Goal: Task Accomplishment & Management: Manage account settings

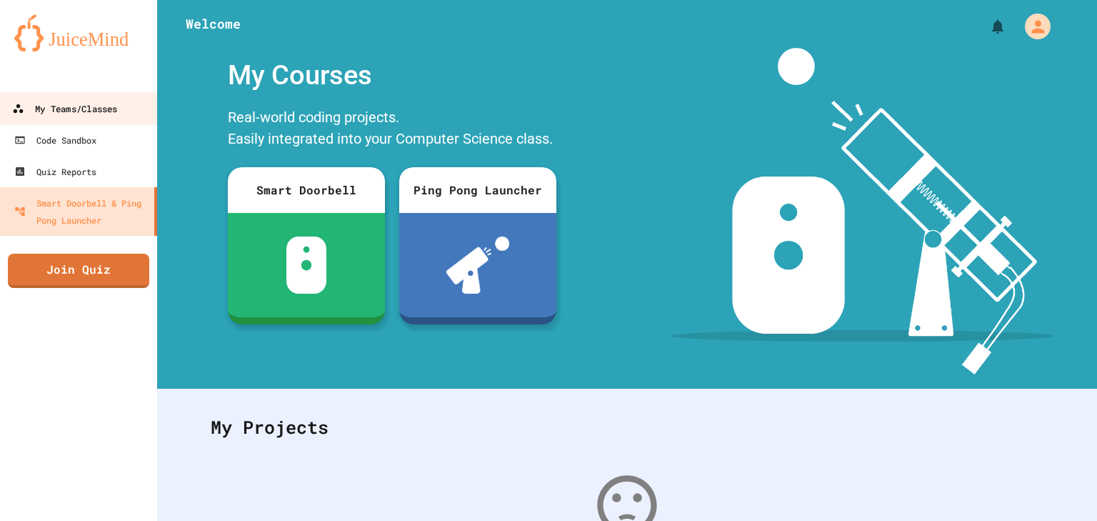
click at [50, 116] on div "My Teams/Classes" at bounding box center [64, 109] width 105 height 18
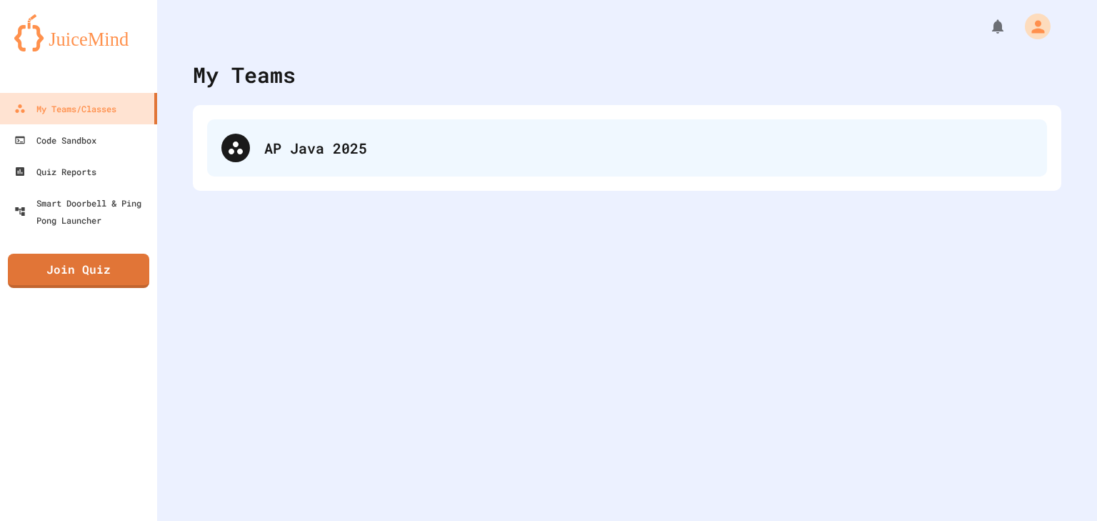
click at [334, 166] on div "AP Java 2025" at bounding box center [627, 147] width 840 height 57
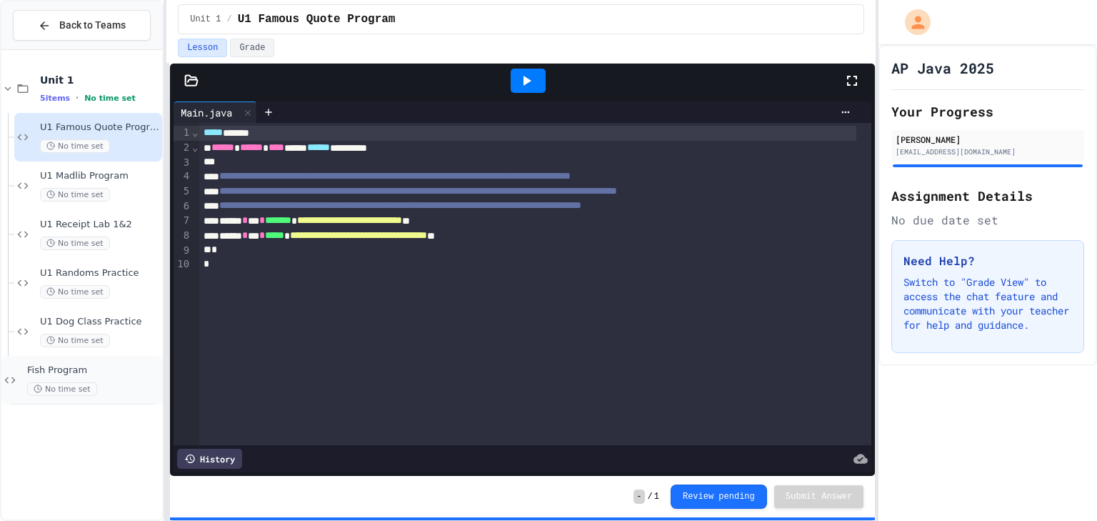
click at [137, 373] on span "Fish Program" at bounding box center [93, 370] width 132 height 12
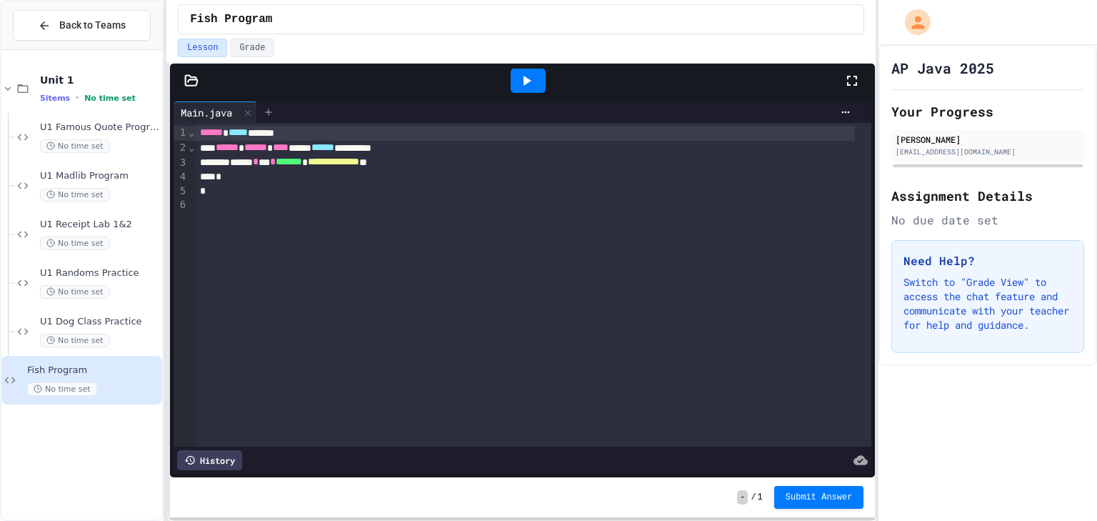
click at [272, 113] on icon at bounding box center [268, 111] width 11 height 11
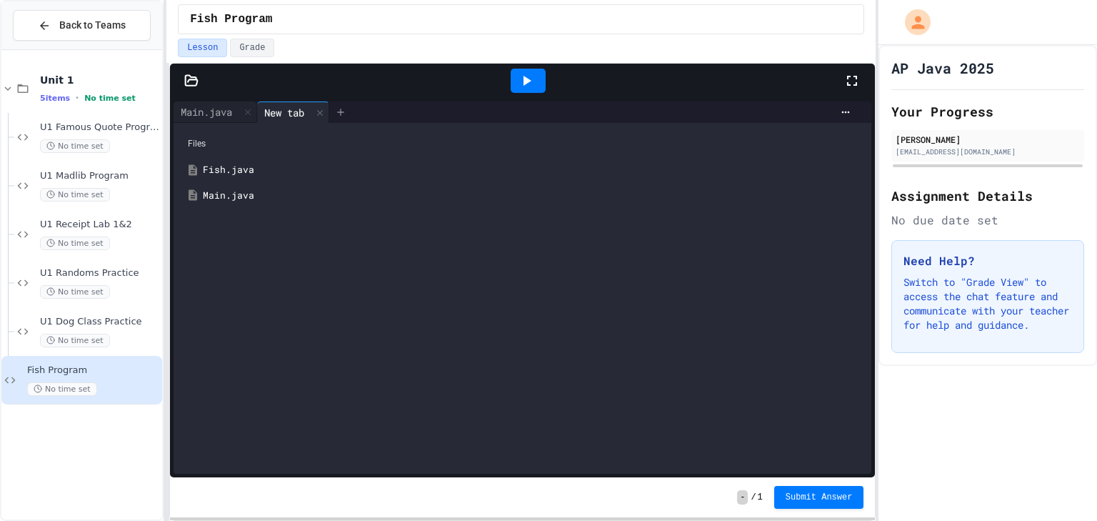
click at [336, 111] on div at bounding box center [340, 111] width 23 height 21
click at [419, 114] on icon at bounding box center [412, 111] width 11 height 11
click at [491, 115] on icon at bounding box center [484, 111] width 11 height 11
click at [563, 109] on icon at bounding box center [556, 111] width 11 height 11
click at [658, 121] on div at bounding box center [737, 111] width 239 height 21
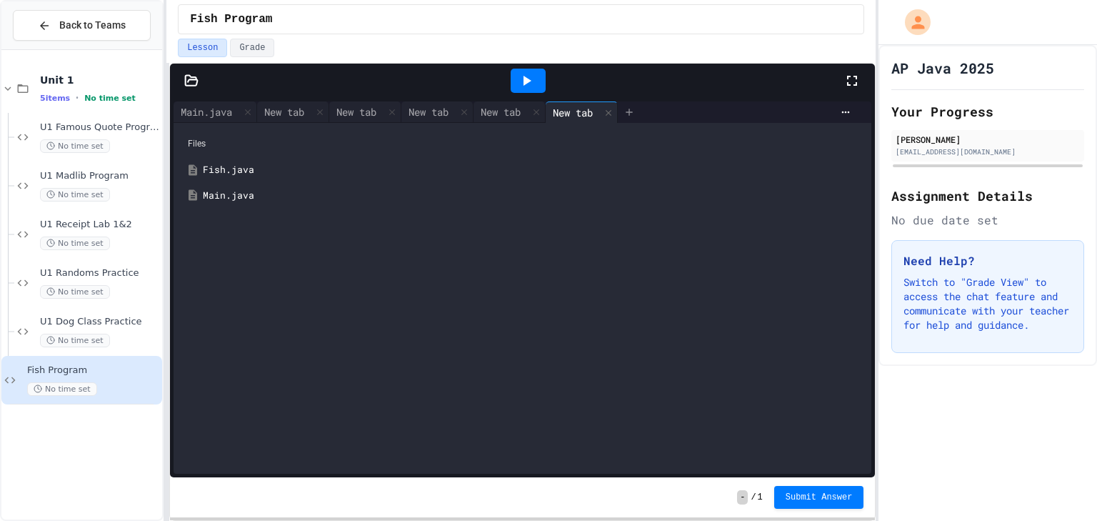
click at [635, 111] on icon at bounding box center [629, 111] width 11 height 11
click at [707, 106] on icon at bounding box center [701, 111] width 11 height 11
click at [791, 97] on div at bounding box center [528, 80] width 631 height 39
click at [785, 105] on div at bounding box center [773, 111] width 23 height 21
click at [817, 106] on icon at bounding box center [822, 111] width 11 height 11
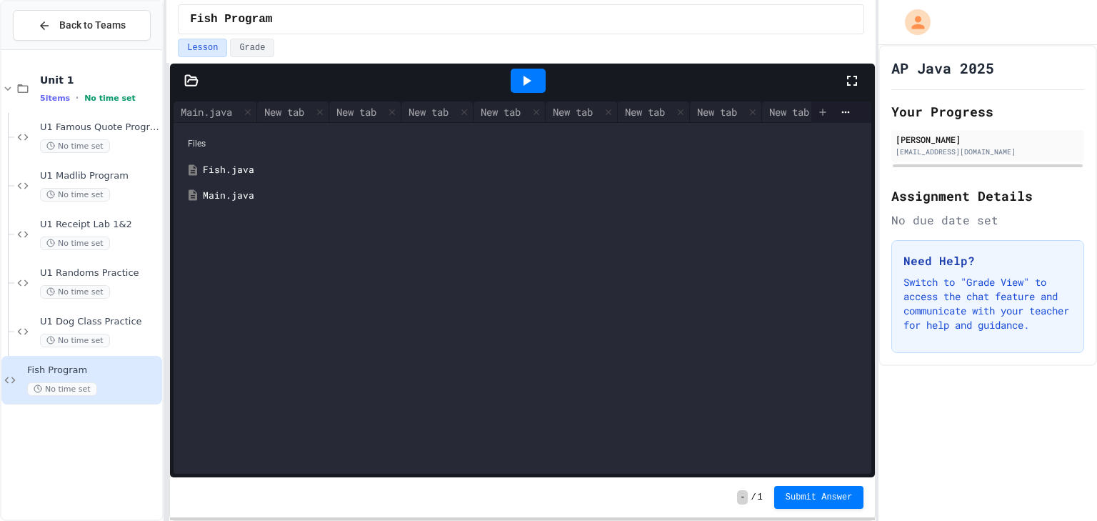
click at [817, 109] on icon at bounding box center [822, 111] width 11 height 11
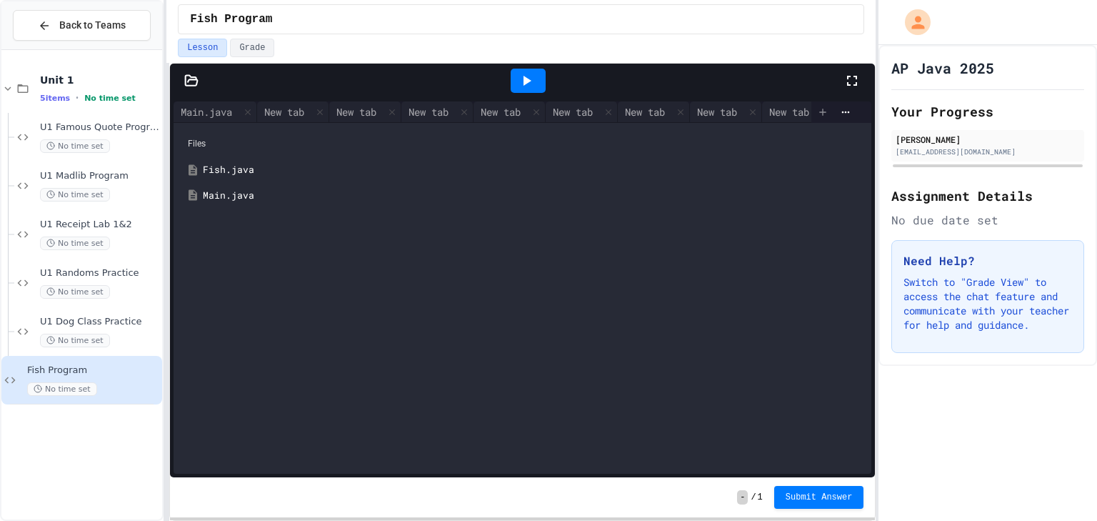
click at [817, 109] on icon at bounding box center [822, 111] width 11 height 11
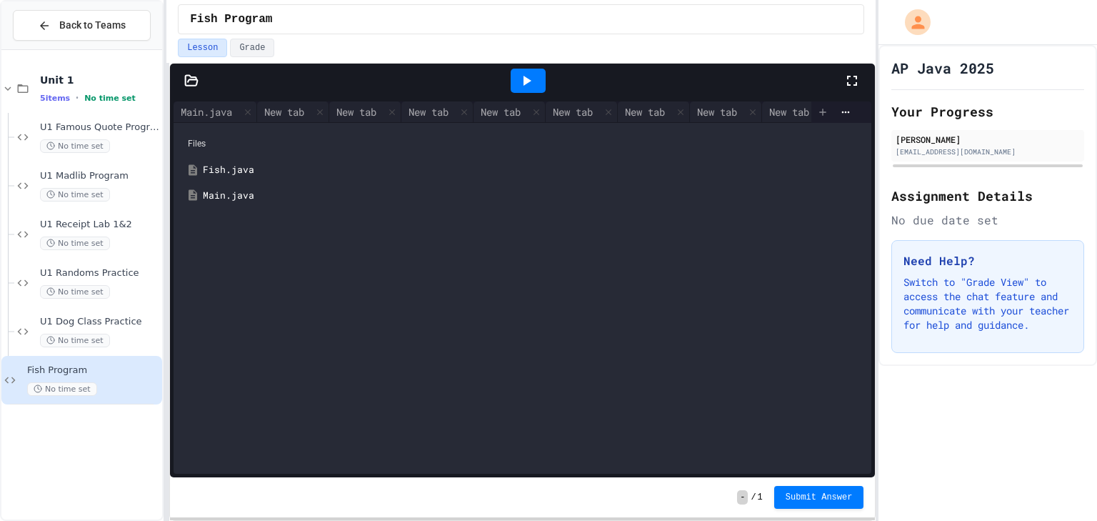
click at [817, 109] on icon at bounding box center [822, 111] width 11 height 11
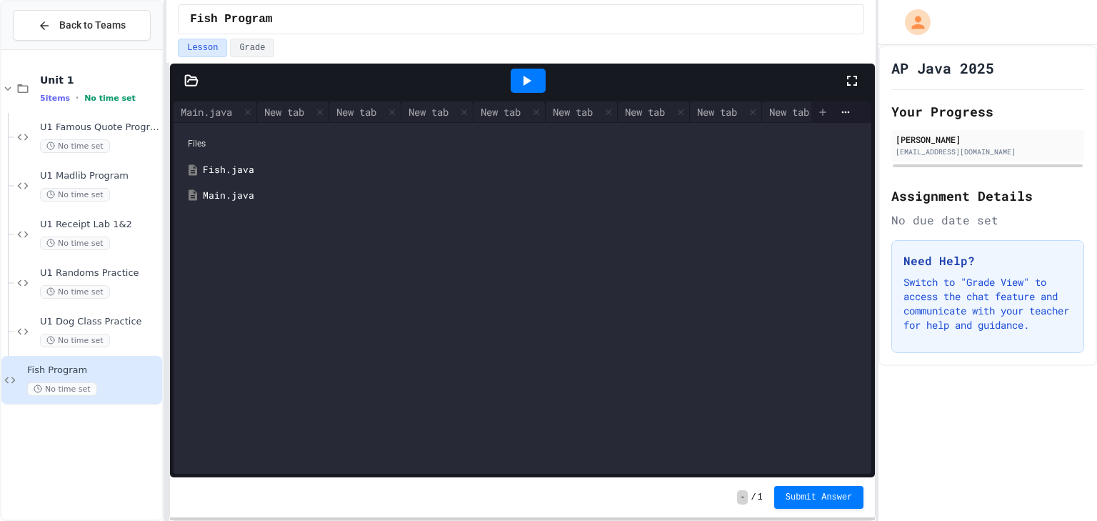
click at [817, 109] on icon at bounding box center [822, 111] width 11 height 11
click at [817, 108] on icon at bounding box center [822, 111] width 11 height 11
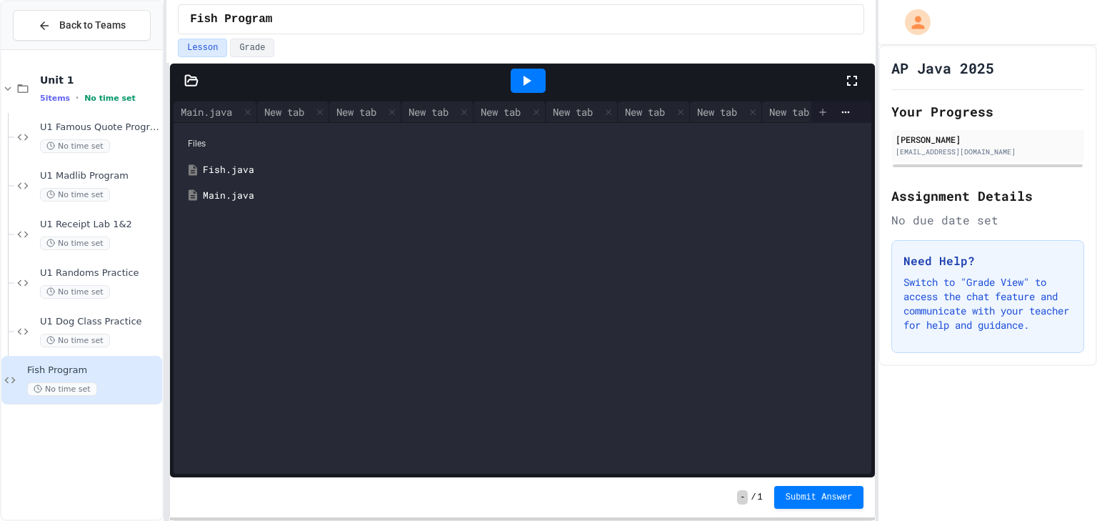
click at [817, 108] on icon at bounding box center [822, 111] width 11 height 11
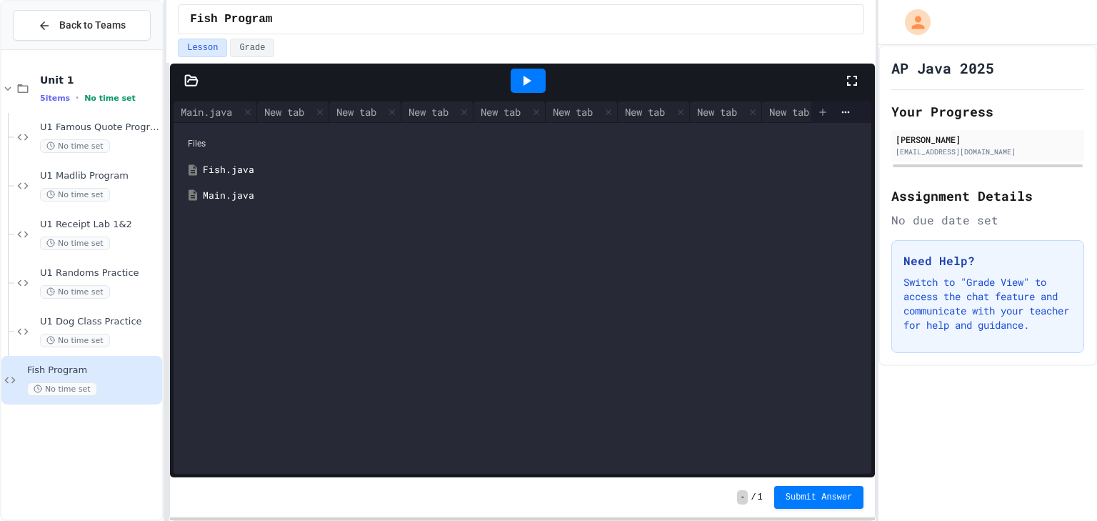
click at [817, 108] on icon at bounding box center [822, 111] width 11 height 11
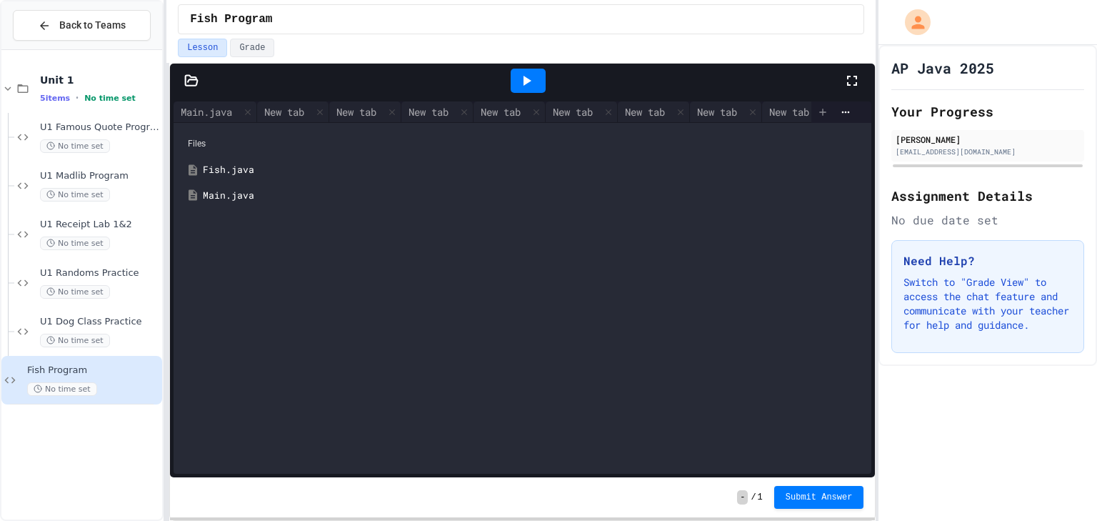
click at [817, 108] on icon at bounding box center [822, 111] width 11 height 11
click at [817, 107] on icon at bounding box center [822, 111] width 11 height 11
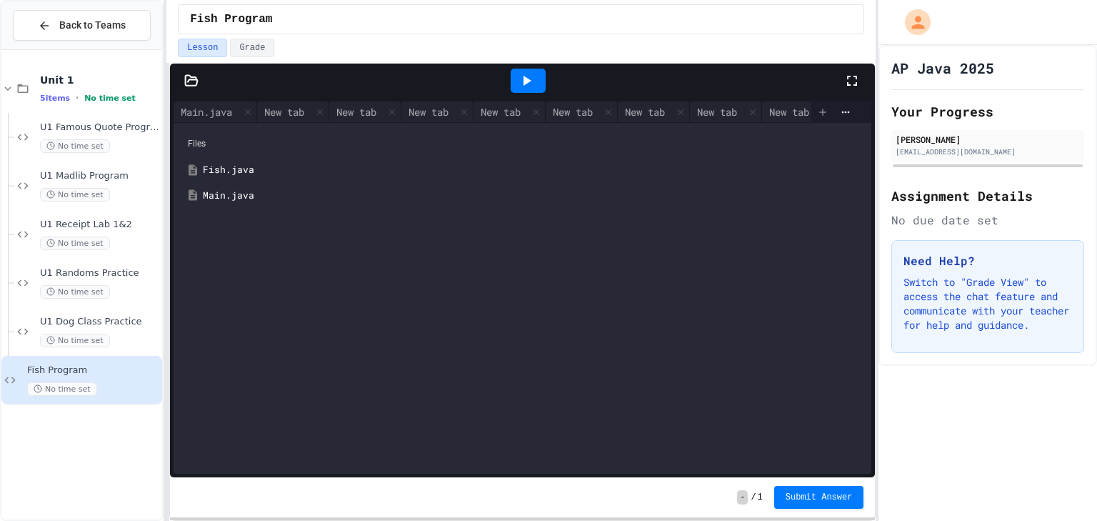
click at [817, 107] on icon at bounding box center [822, 111] width 11 height 11
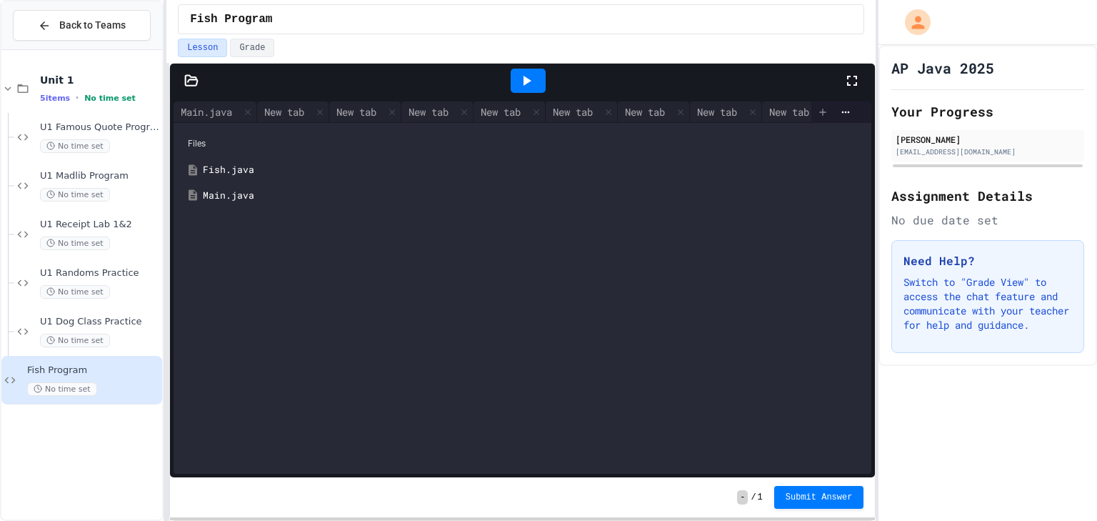
click at [817, 107] on icon at bounding box center [822, 111] width 11 height 11
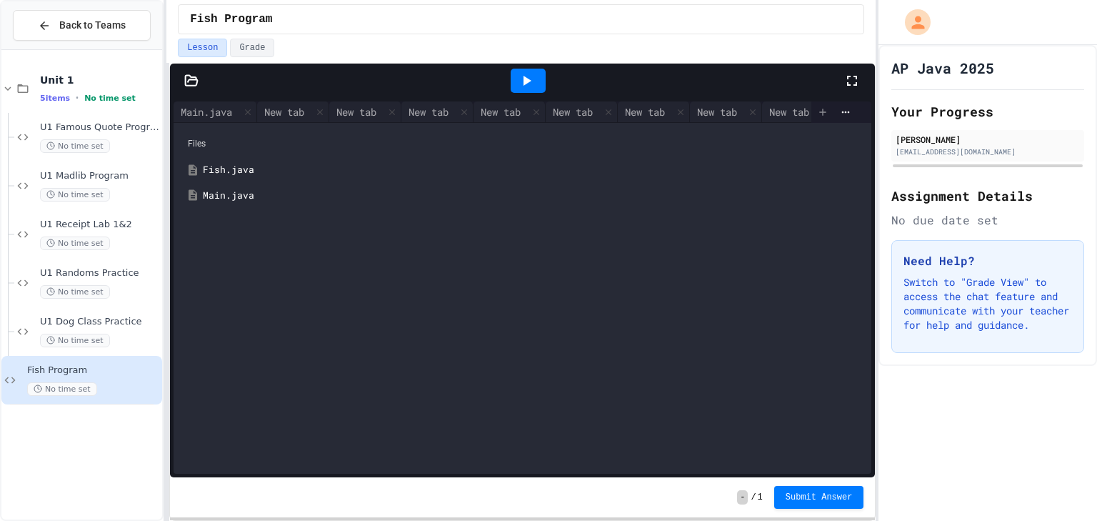
click at [817, 107] on icon at bounding box center [822, 111] width 11 height 11
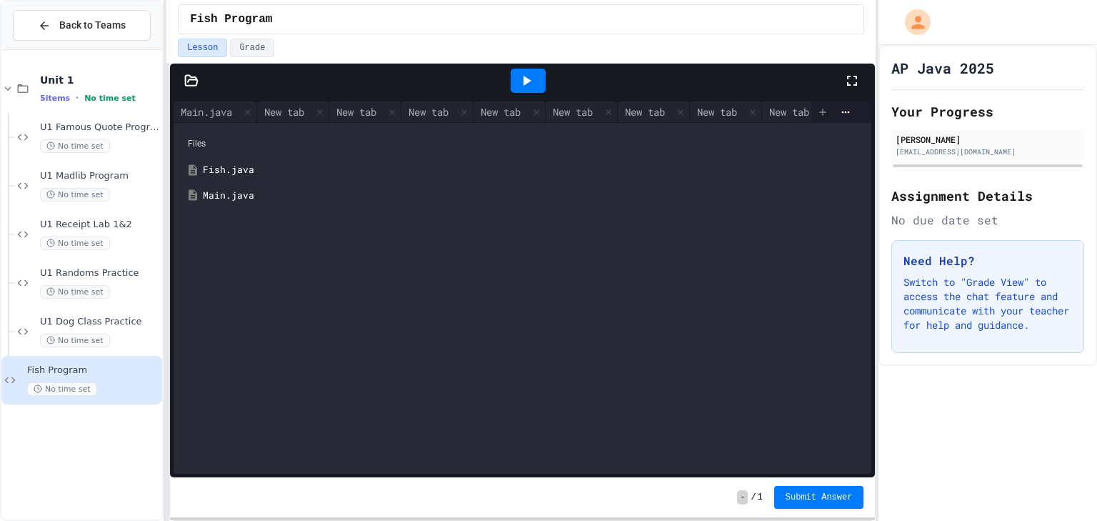
click at [817, 107] on icon at bounding box center [822, 111] width 11 height 11
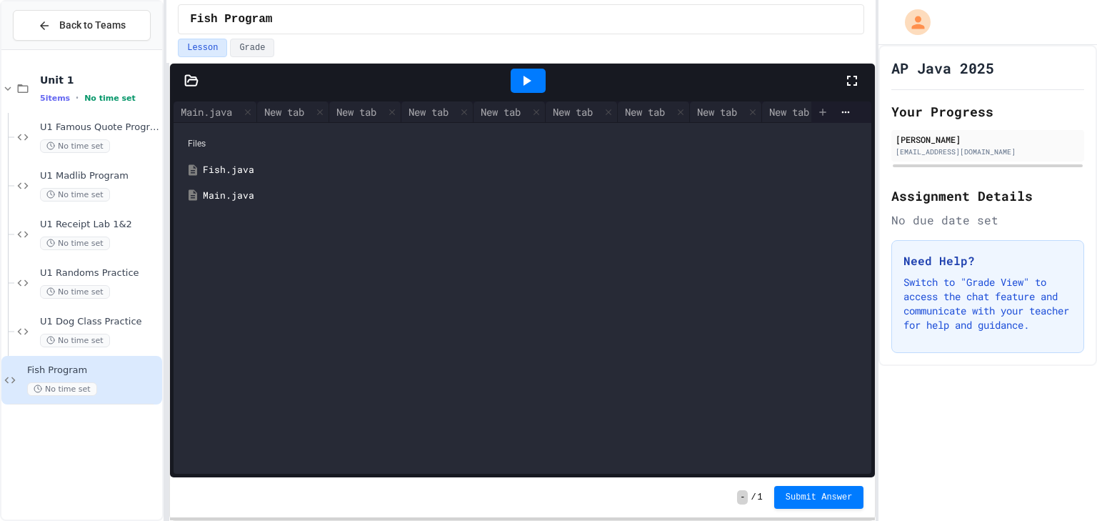
click at [817, 107] on icon at bounding box center [822, 111] width 11 height 11
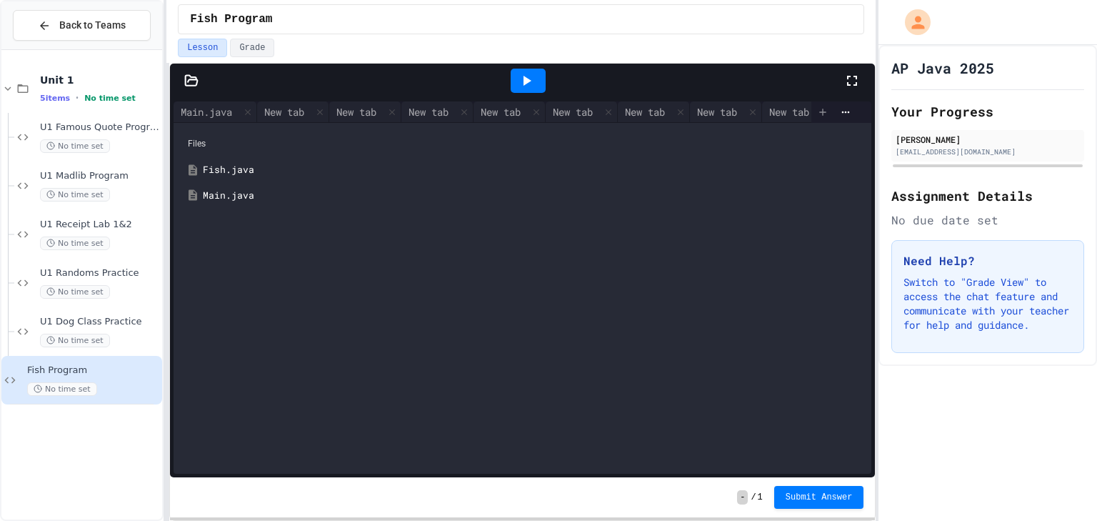
click at [817, 107] on icon at bounding box center [822, 111] width 11 height 11
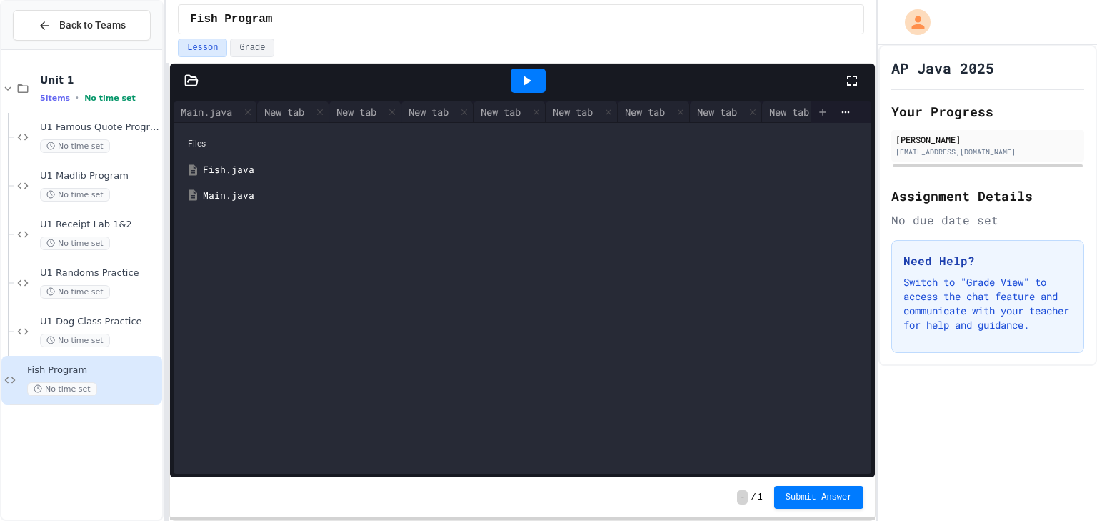
click at [817, 107] on icon at bounding box center [822, 111] width 11 height 11
click at [817, 106] on icon at bounding box center [822, 111] width 11 height 11
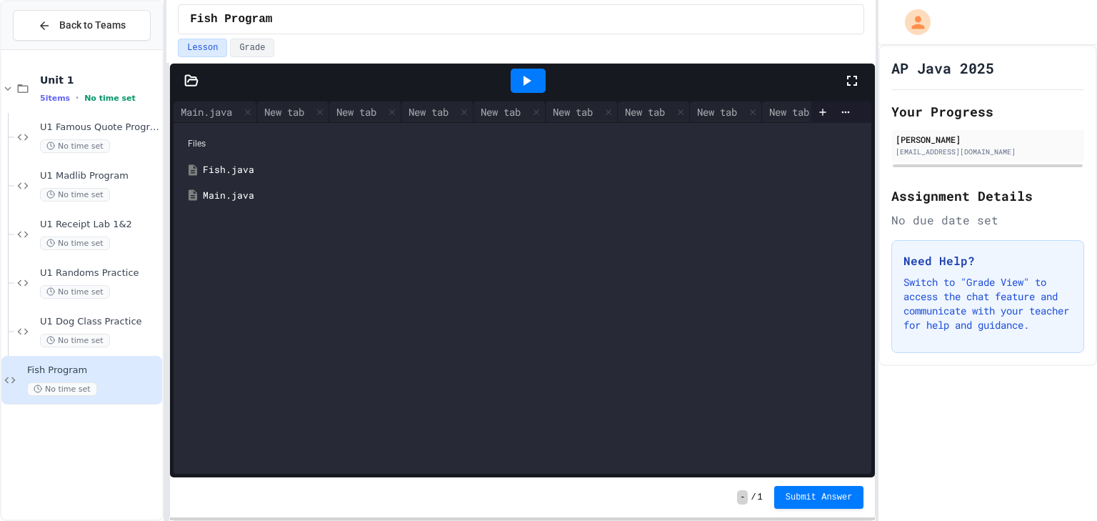
click at [811, 97] on div at bounding box center [528, 80] width 631 height 39
click at [811, 96] on div at bounding box center [528, 80] width 631 height 39
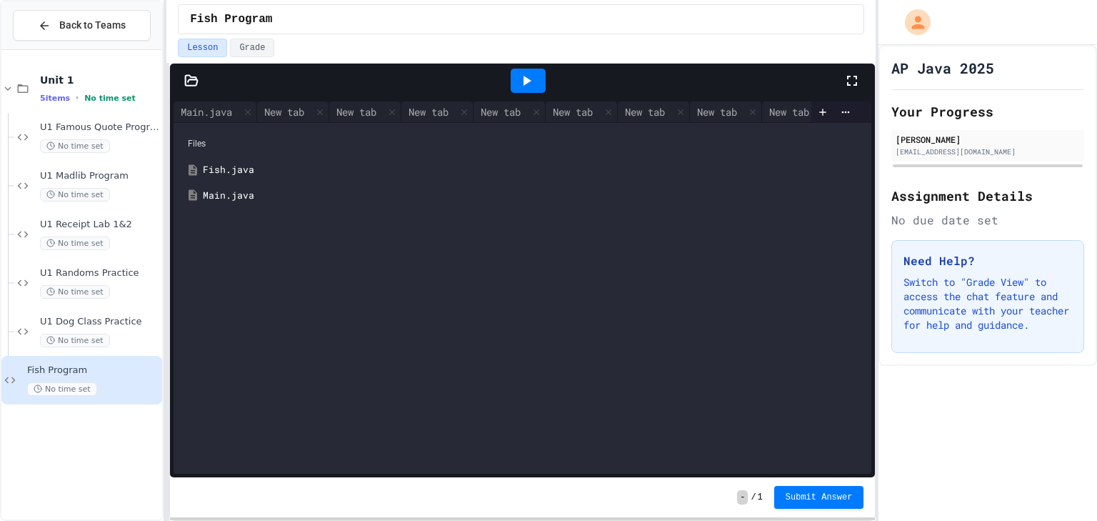
click at [811, 96] on div at bounding box center [528, 80] width 631 height 39
click at [817, 108] on icon at bounding box center [822, 111] width 11 height 11
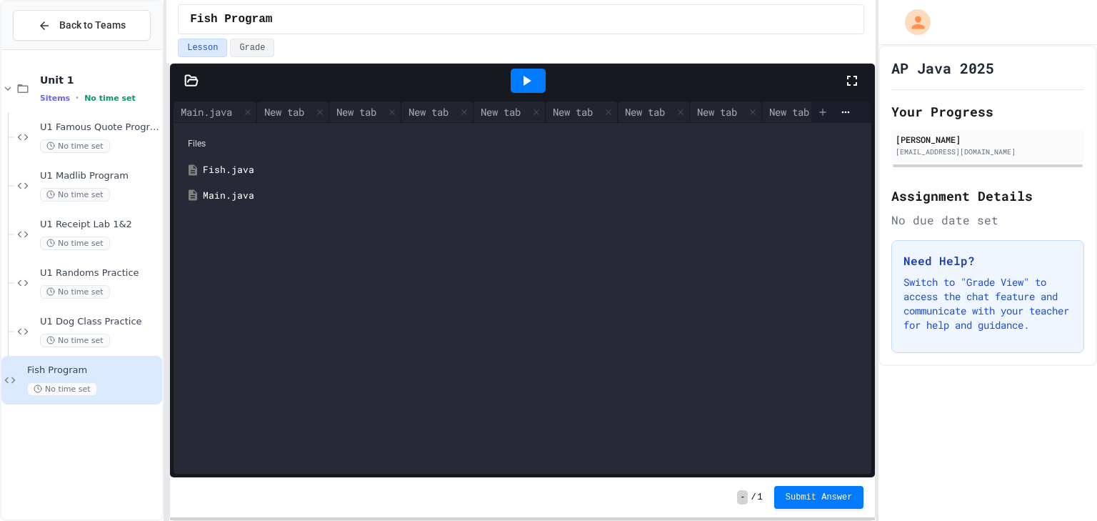
click at [817, 108] on icon at bounding box center [822, 111] width 11 height 11
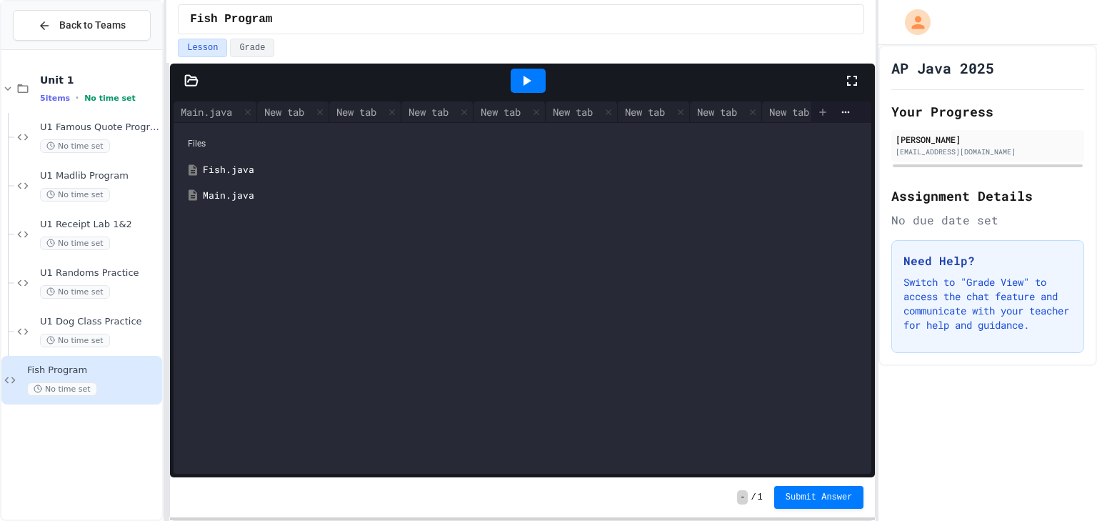
click at [817, 108] on icon at bounding box center [822, 111] width 11 height 11
click at [811, 111] on div at bounding box center [822, 111] width 23 height 21
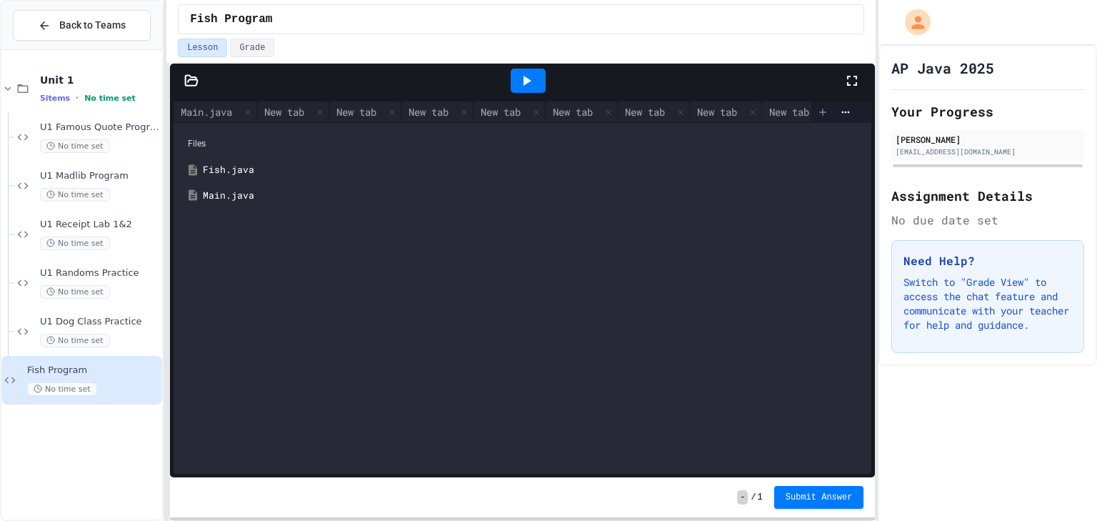
click at [811, 111] on div at bounding box center [822, 111] width 23 height 21
click at [817, 106] on icon at bounding box center [822, 111] width 11 height 11
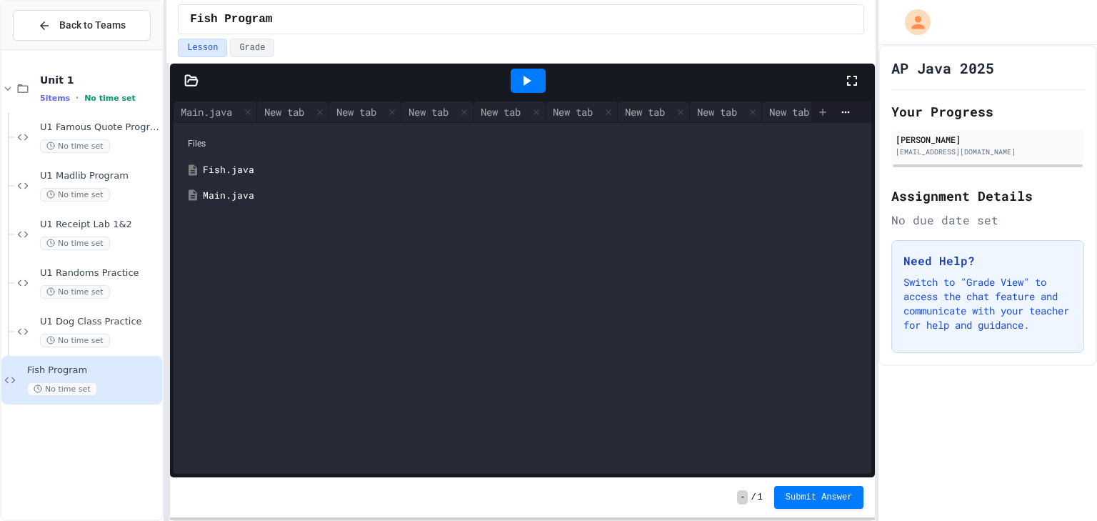
click at [817, 106] on icon at bounding box center [822, 111] width 11 height 11
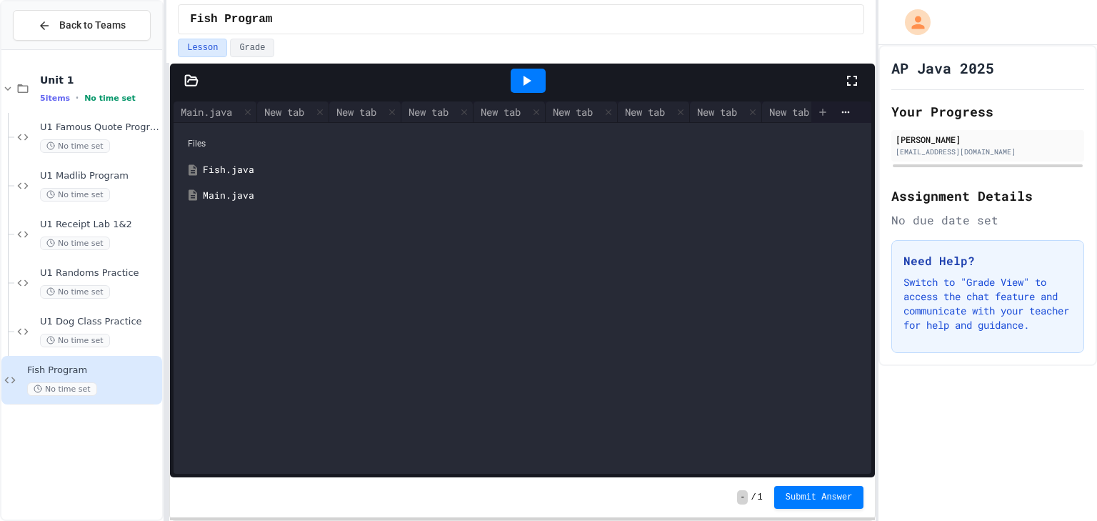
click at [817, 106] on icon at bounding box center [822, 111] width 11 height 11
click at [817, 109] on icon at bounding box center [822, 111] width 11 height 11
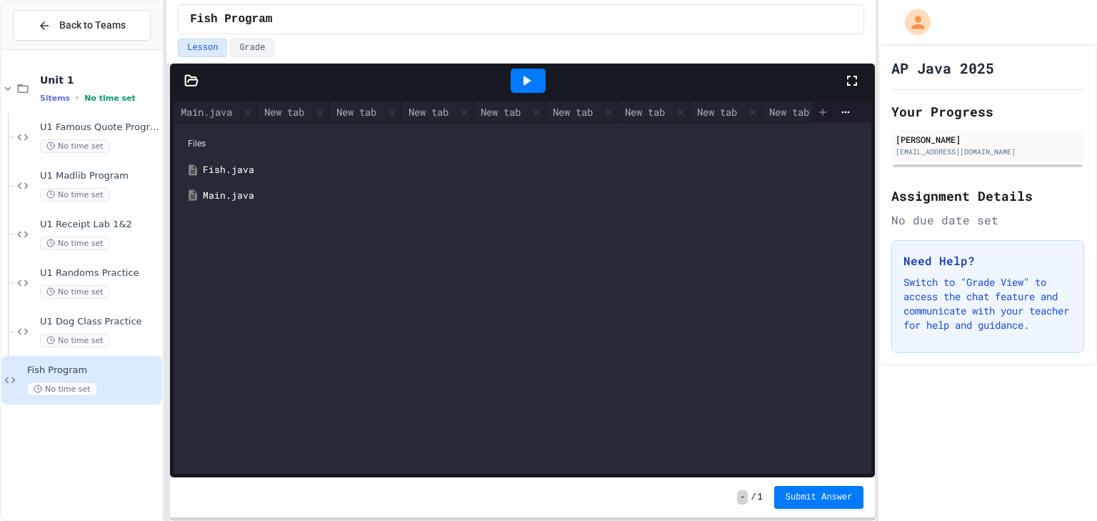
click at [817, 109] on icon at bounding box center [822, 111] width 11 height 11
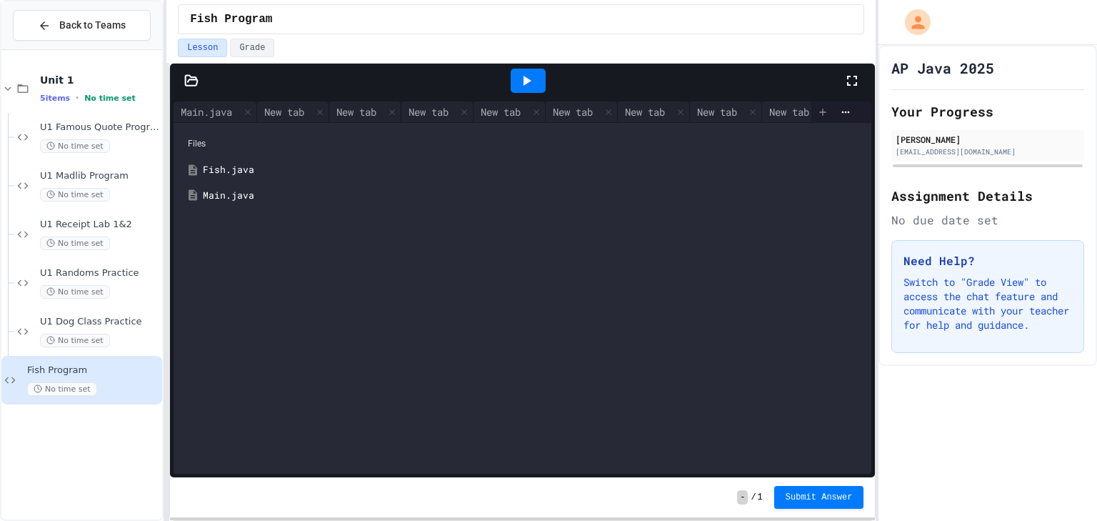
click at [820, 109] on icon at bounding box center [823, 112] width 6 height 6
drag, startPoint x: 814, startPoint y: 109, endPoint x: 824, endPoint y: 84, distance: 27.6
click at [821, 99] on div "Main.java New tab New tab New tab New tab New tab New tab New tab New tab New t…" at bounding box center [522, 287] width 705 height 379
click at [824, 84] on div at bounding box center [528, 80] width 631 height 39
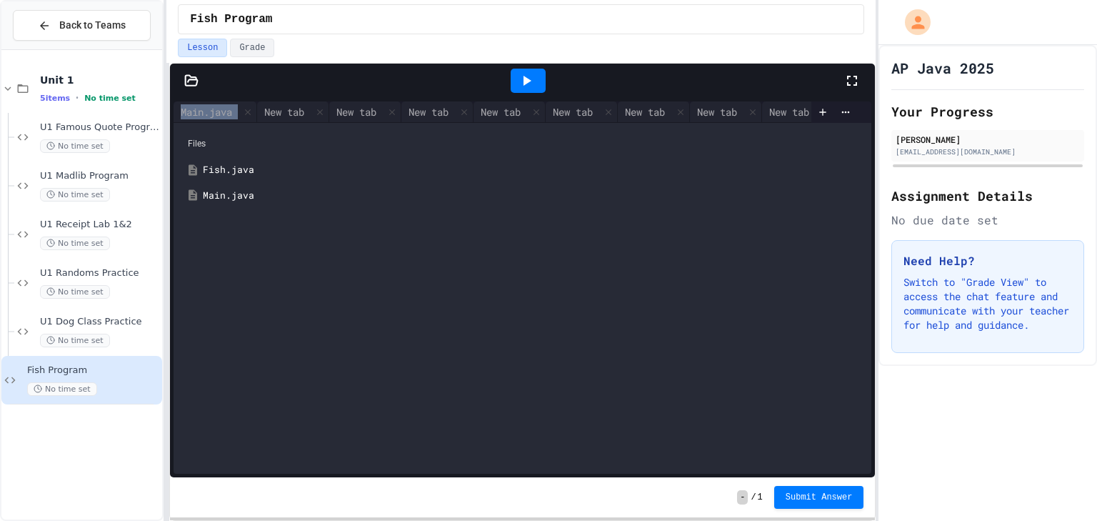
click at [824, 84] on div at bounding box center [528, 80] width 631 height 39
click at [817, 101] on div at bounding box center [822, 111] width 23 height 21
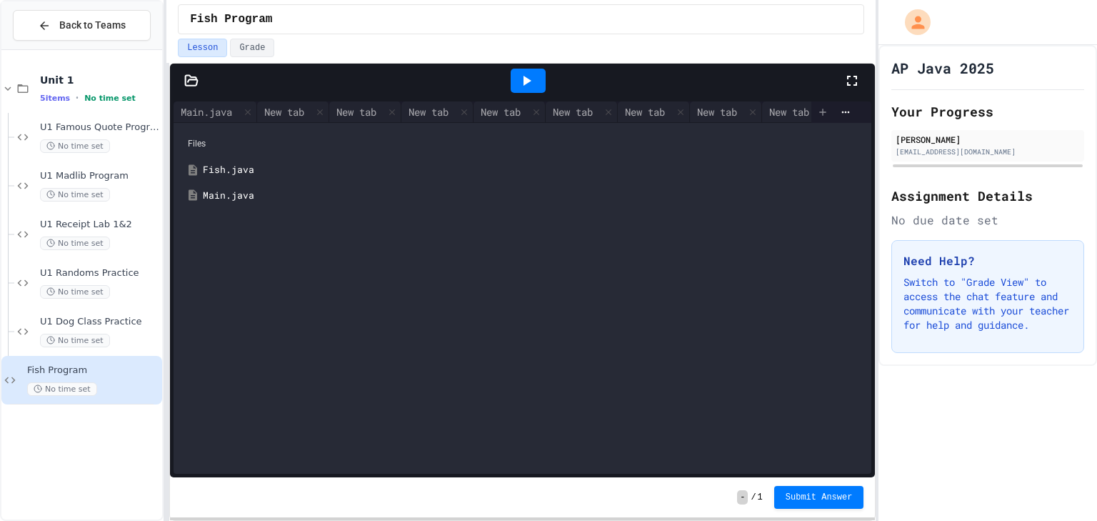
click at [817, 101] on div at bounding box center [822, 111] width 23 height 21
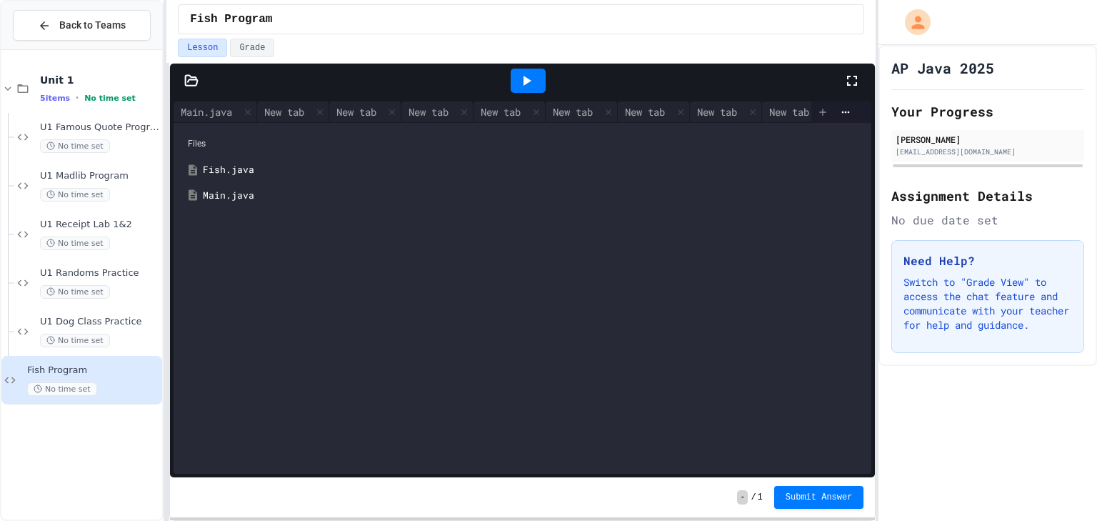
click at [817, 101] on div at bounding box center [822, 111] width 23 height 21
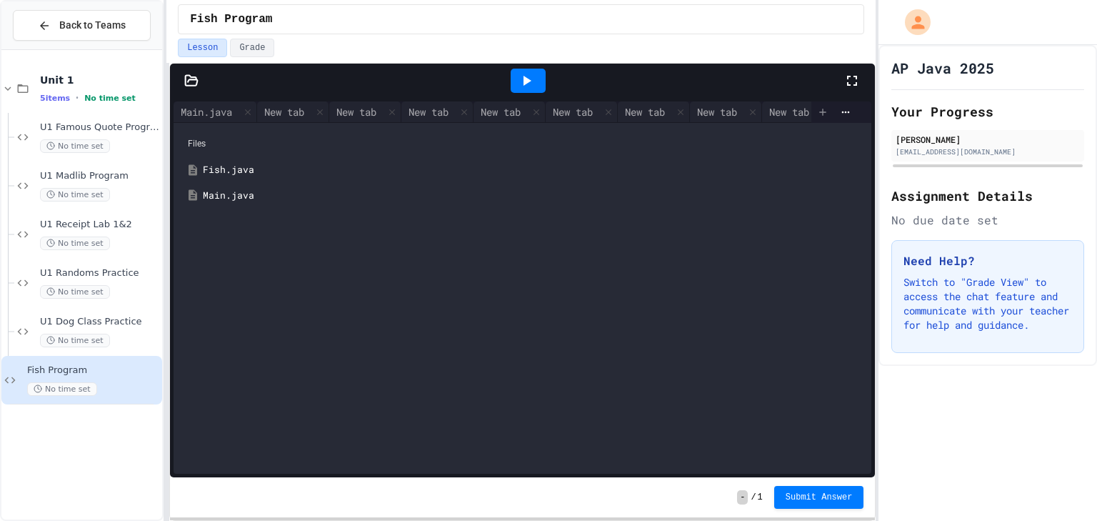
click at [817, 101] on div at bounding box center [822, 111] width 23 height 21
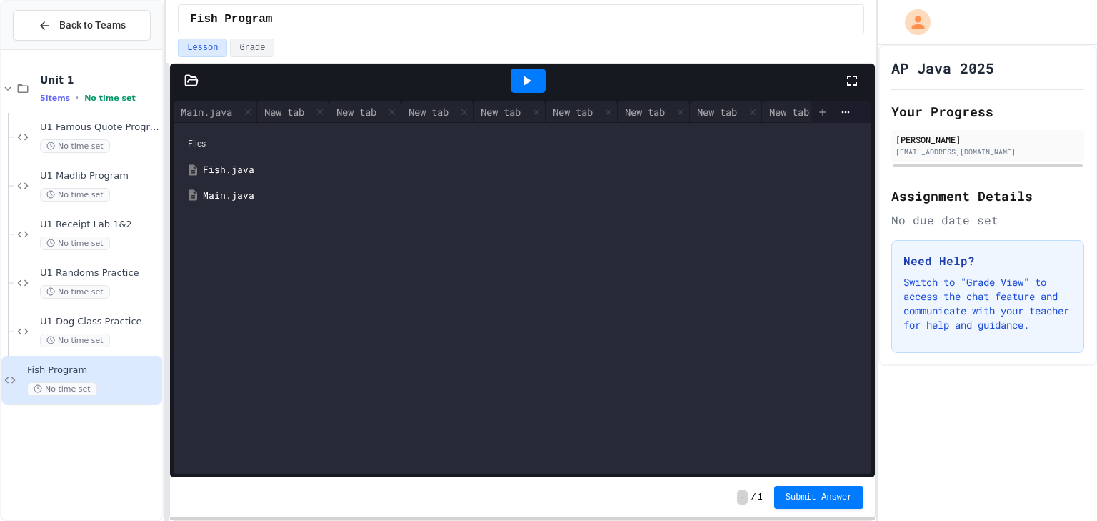
click at [817, 101] on div at bounding box center [822, 111] width 23 height 21
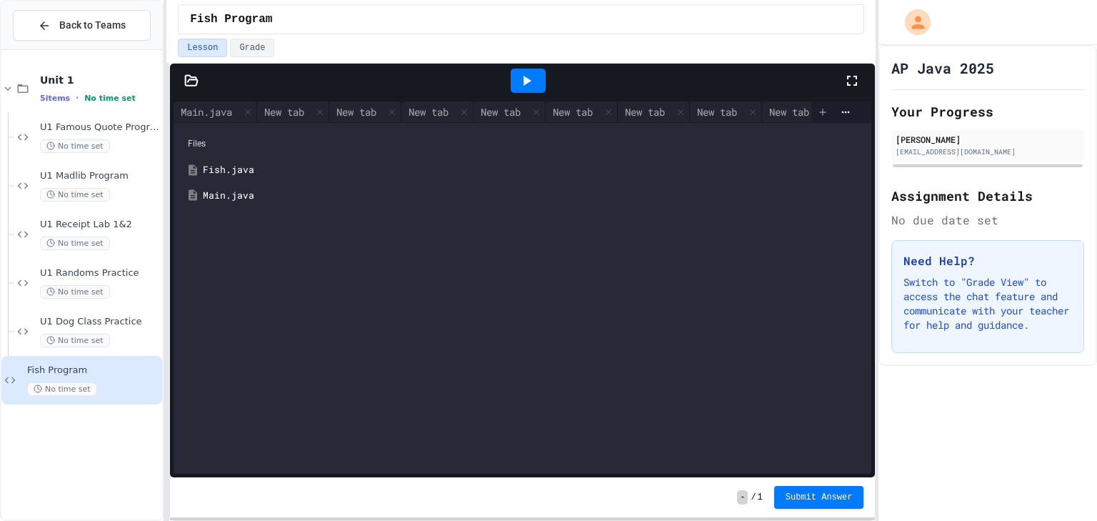
click at [817, 101] on div at bounding box center [822, 111] width 23 height 21
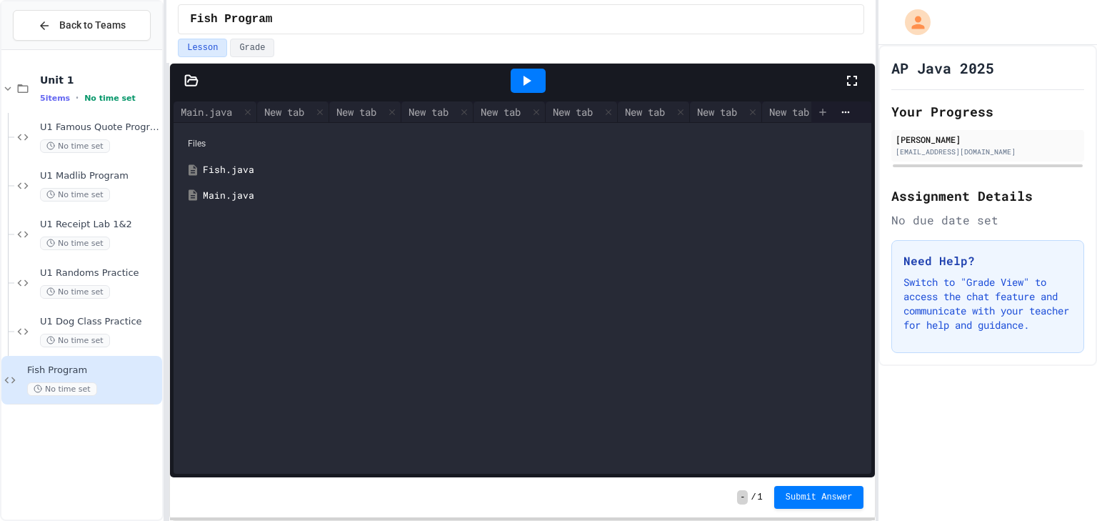
click at [817, 101] on div at bounding box center [822, 111] width 23 height 21
click at [819, 101] on div at bounding box center [822, 111] width 23 height 21
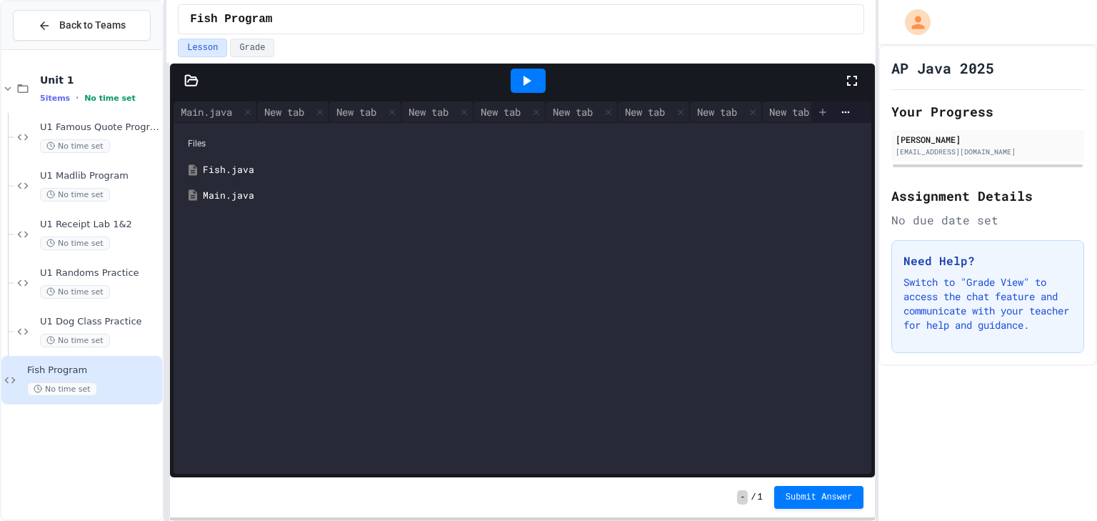
click at [826, 101] on div at bounding box center [822, 111] width 23 height 21
click at [816, 102] on div at bounding box center [822, 111] width 23 height 21
click at [825, 114] on div at bounding box center [834, 111] width 46 height 21
click at [817, 115] on icon at bounding box center [822, 111] width 11 height 11
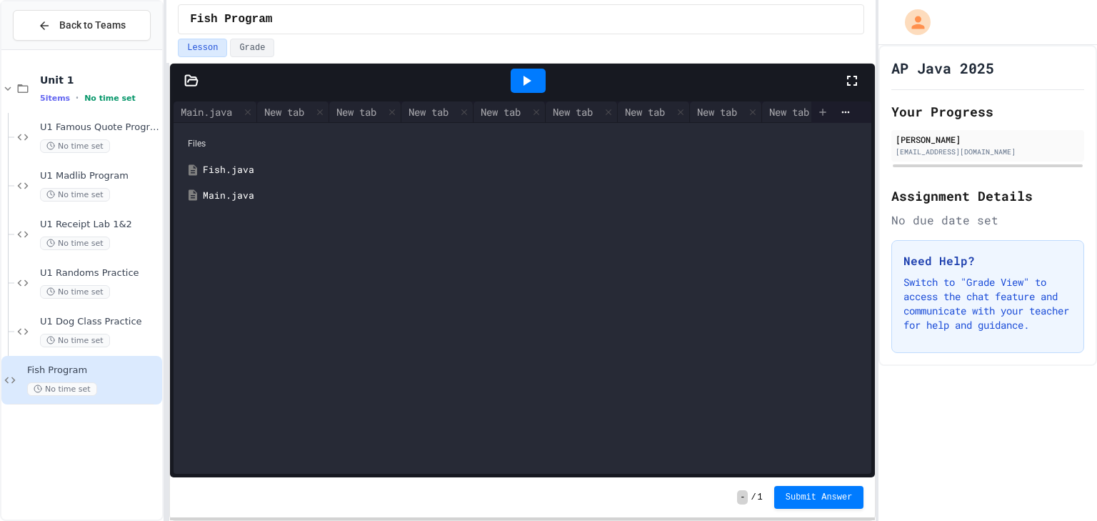
click at [817, 115] on icon at bounding box center [822, 111] width 11 height 11
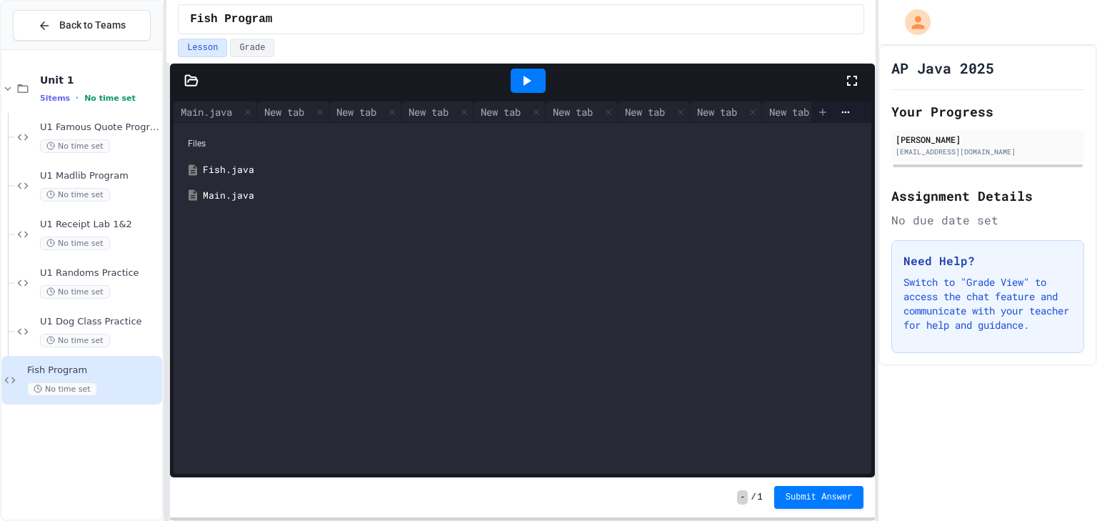
click at [817, 115] on icon at bounding box center [822, 111] width 11 height 11
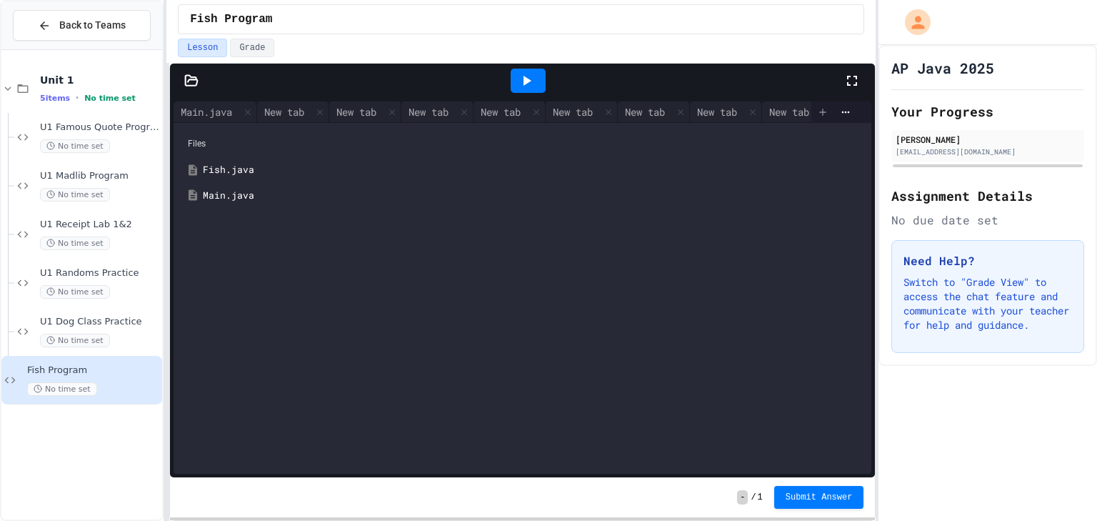
click at [817, 115] on icon at bounding box center [822, 111] width 11 height 11
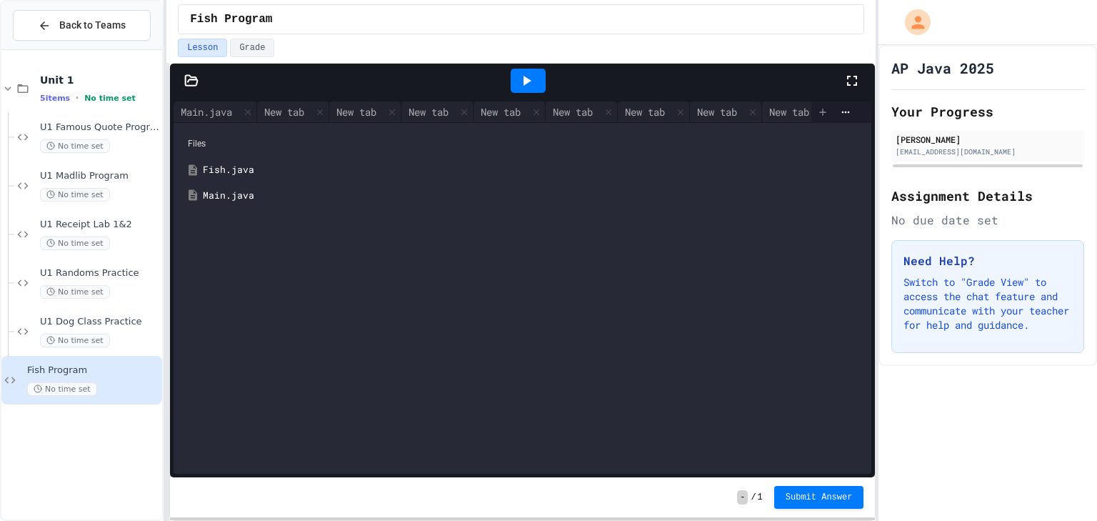
click at [817, 115] on icon at bounding box center [822, 111] width 11 height 11
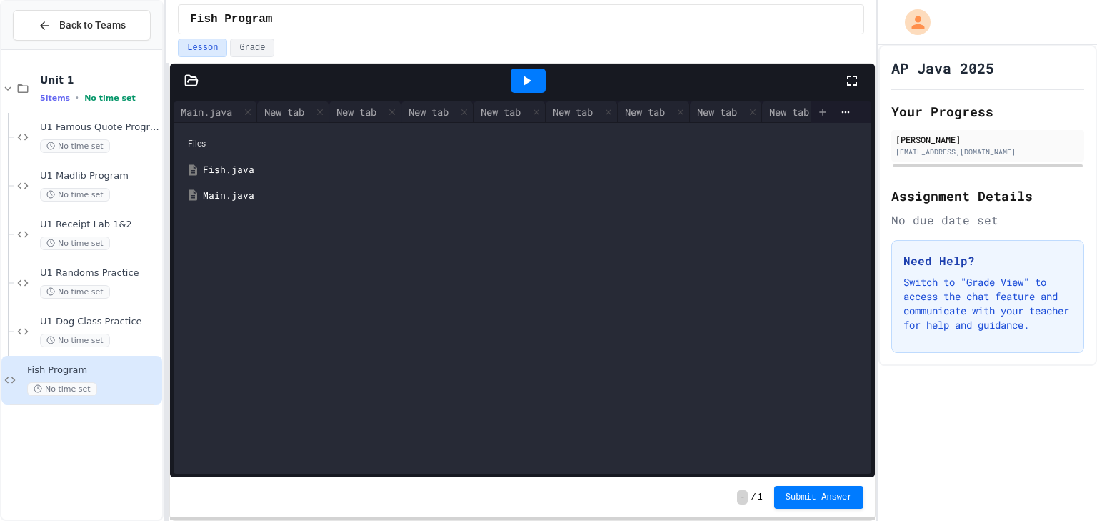
click at [817, 115] on icon at bounding box center [822, 111] width 11 height 11
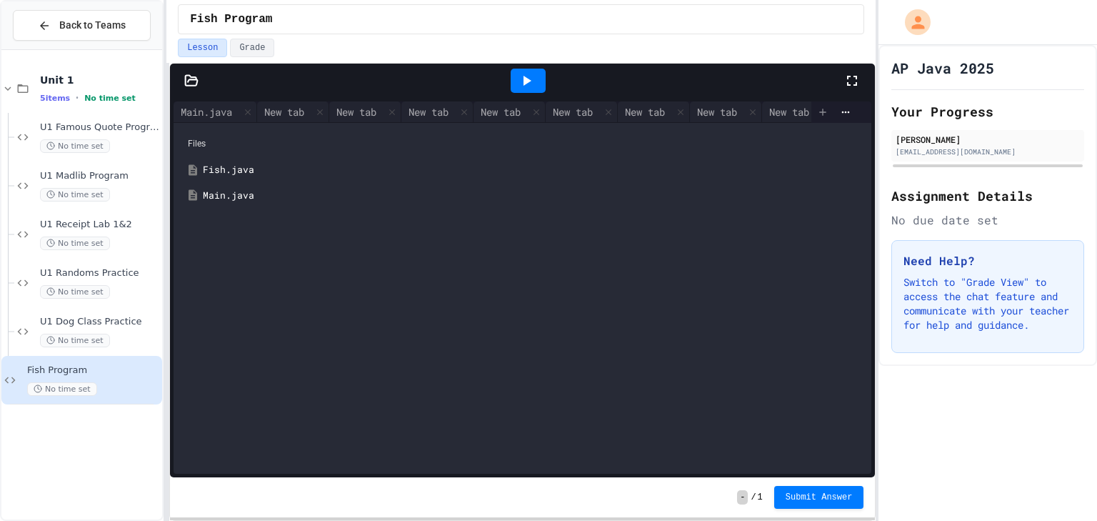
click at [817, 115] on icon at bounding box center [822, 111] width 11 height 11
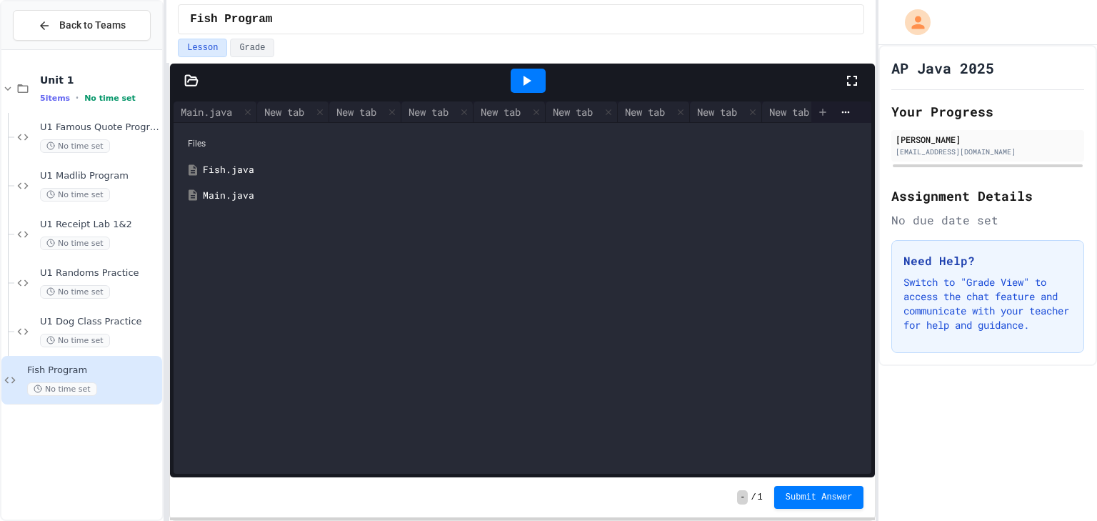
click at [817, 115] on icon at bounding box center [822, 111] width 11 height 11
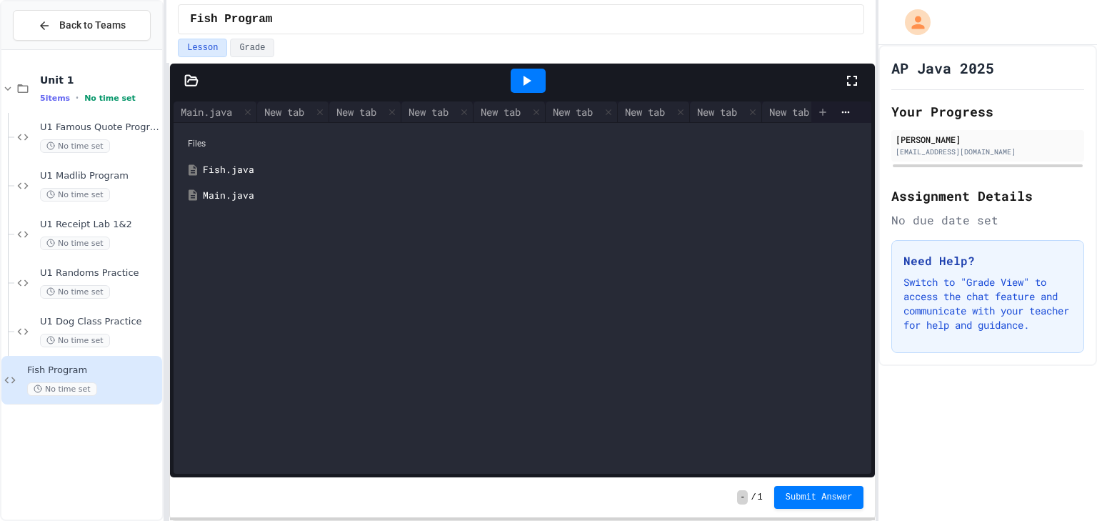
click at [817, 115] on icon at bounding box center [822, 111] width 11 height 11
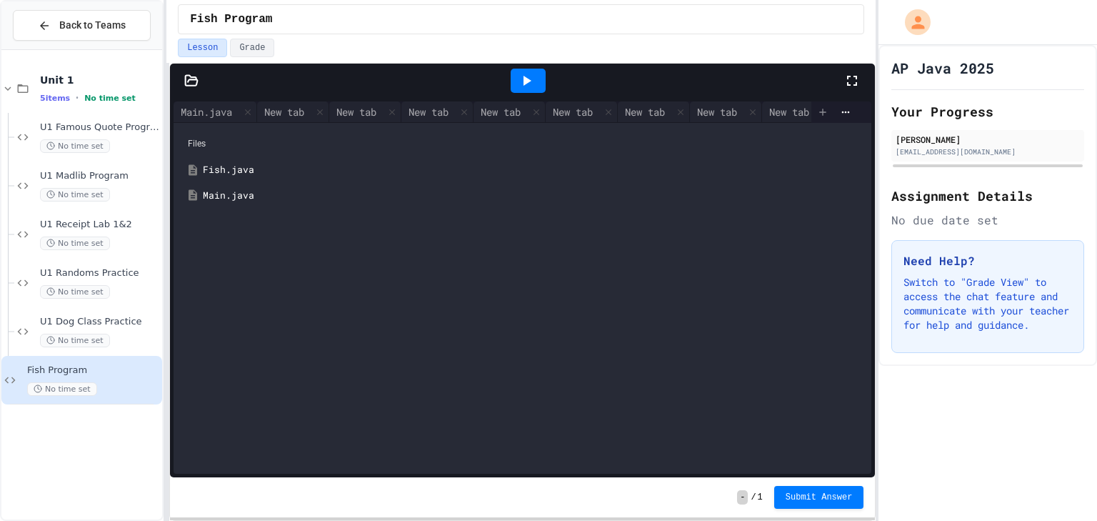
click at [817, 115] on icon at bounding box center [822, 111] width 11 height 11
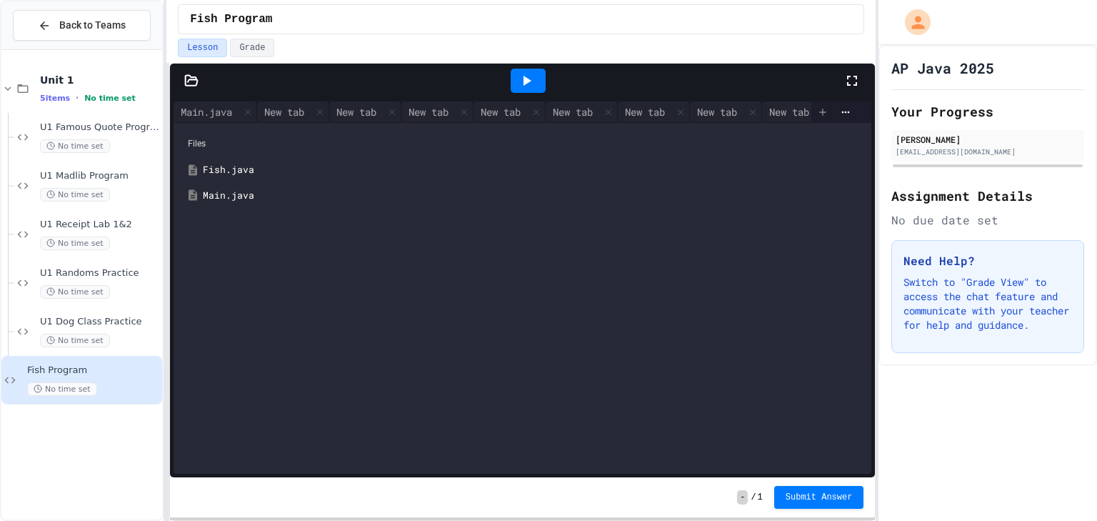
click at [817, 115] on icon at bounding box center [822, 111] width 11 height 11
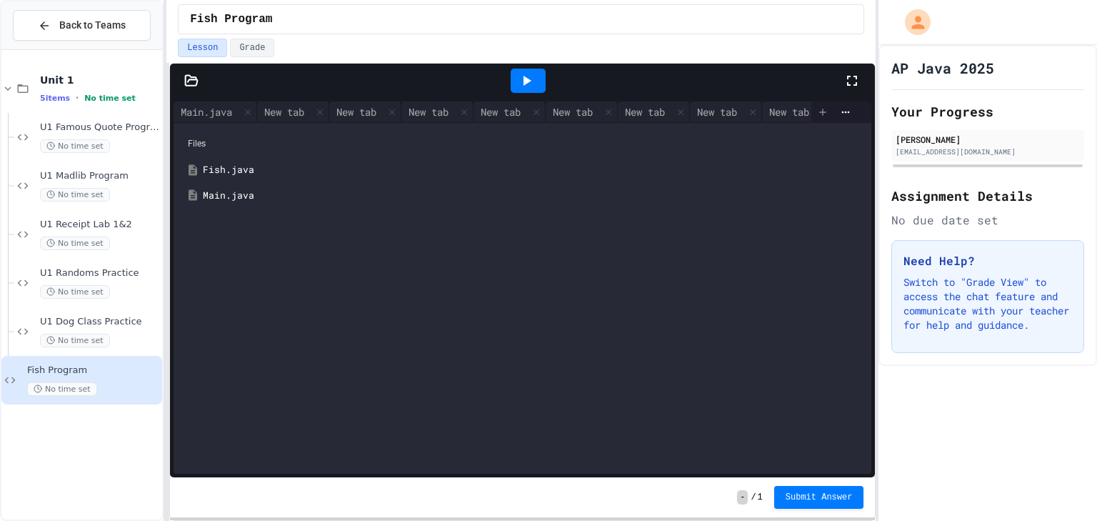
click at [817, 115] on icon at bounding box center [822, 111] width 11 height 11
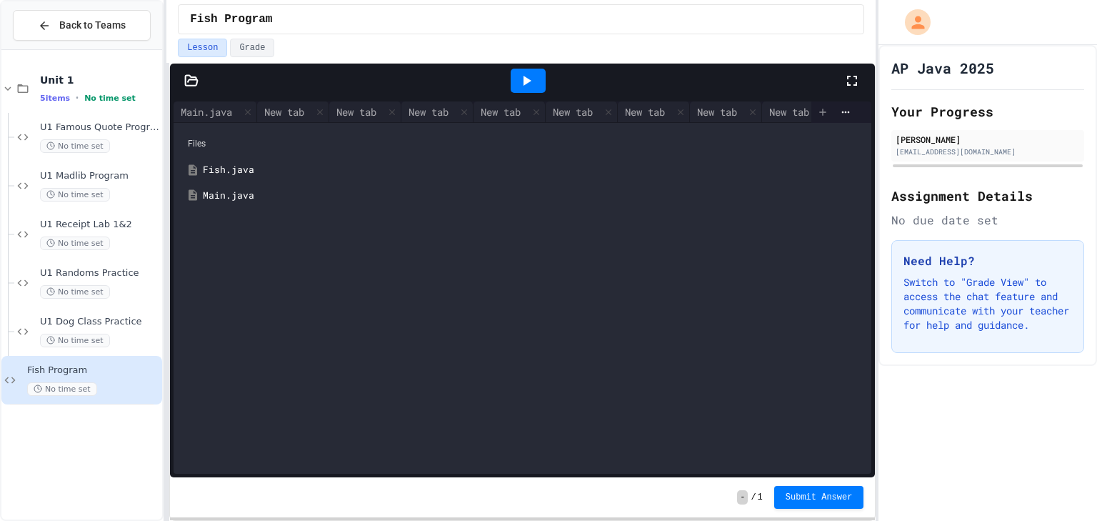
click at [817, 115] on icon at bounding box center [822, 111] width 11 height 11
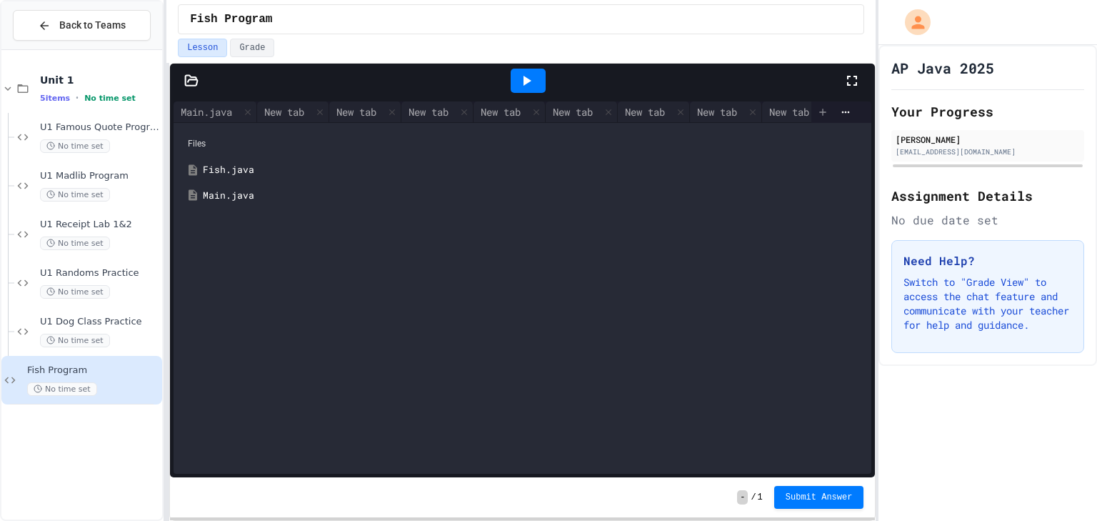
click at [817, 115] on icon at bounding box center [822, 111] width 11 height 11
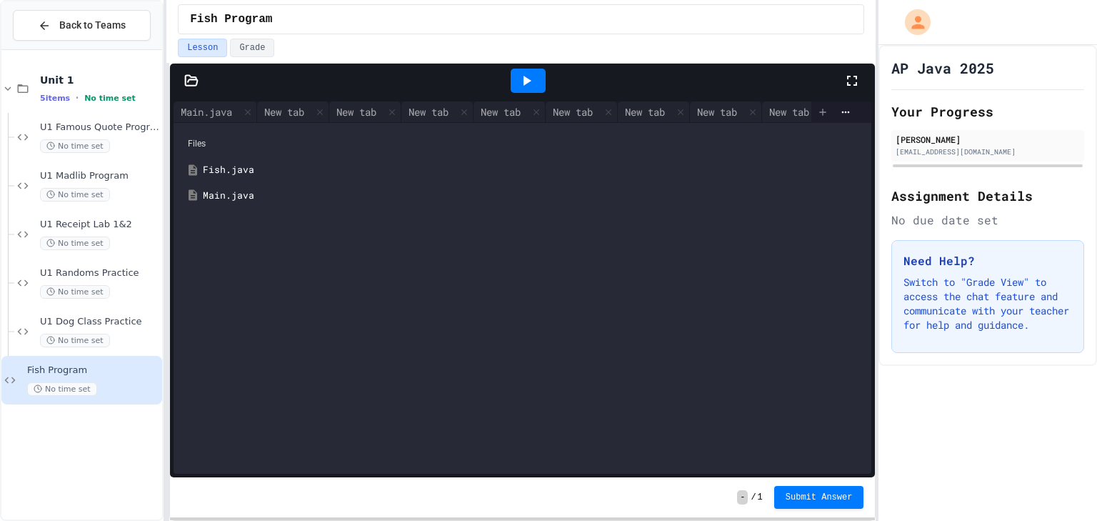
click at [817, 115] on icon at bounding box center [822, 111] width 11 height 11
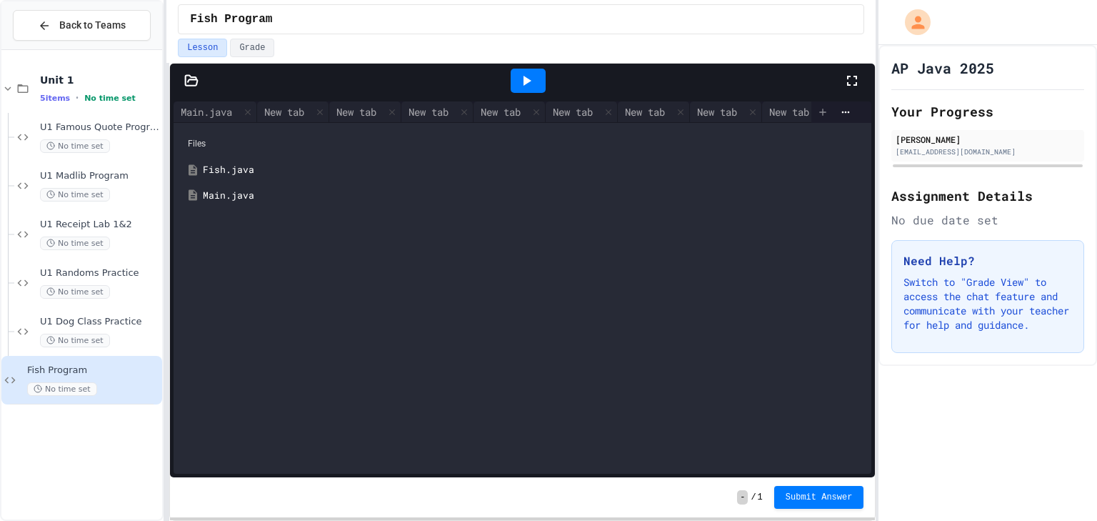
click at [817, 115] on icon at bounding box center [822, 111] width 11 height 11
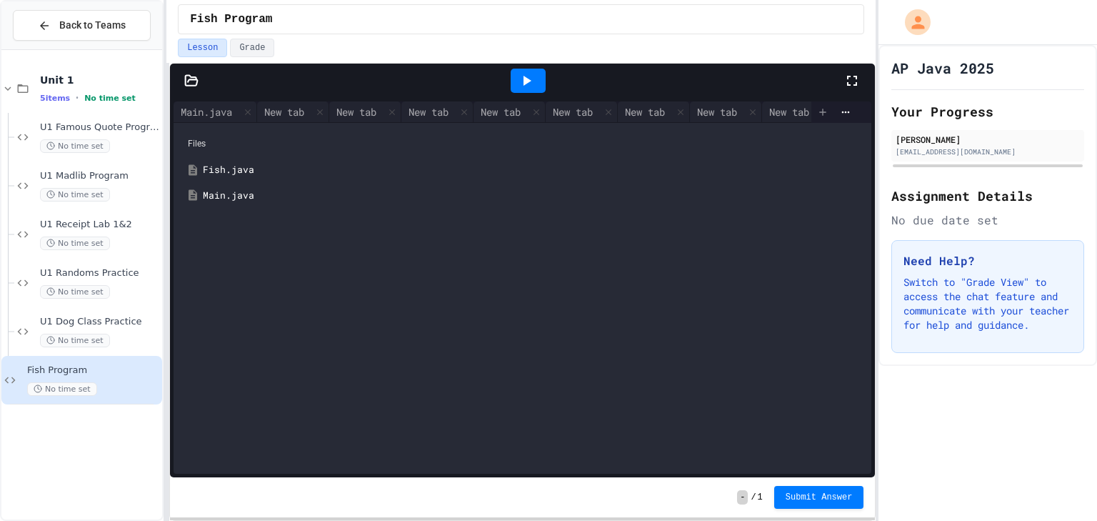
click at [817, 115] on icon at bounding box center [822, 111] width 11 height 11
click at [324, 109] on icon at bounding box center [320, 112] width 10 height 10
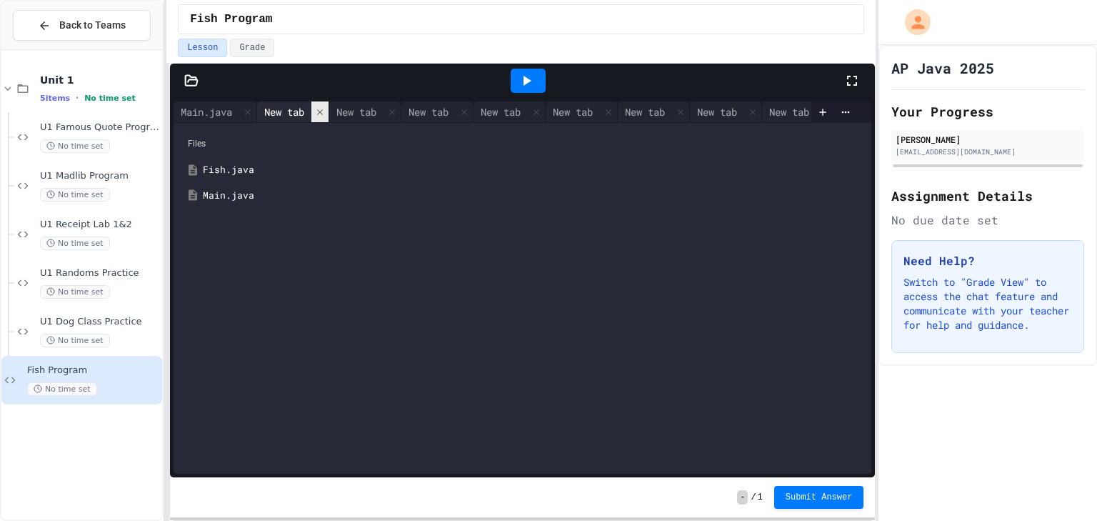
click at [324, 109] on icon at bounding box center [320, 112] width 10 height 10
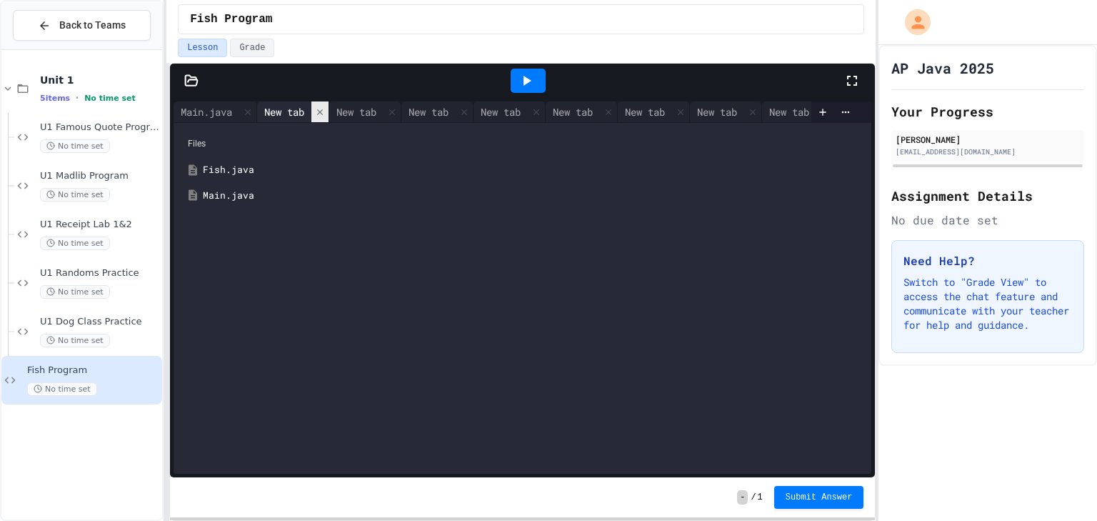
click at [324, 109] on icon at bounding box center [320, 112] width 10 height 10
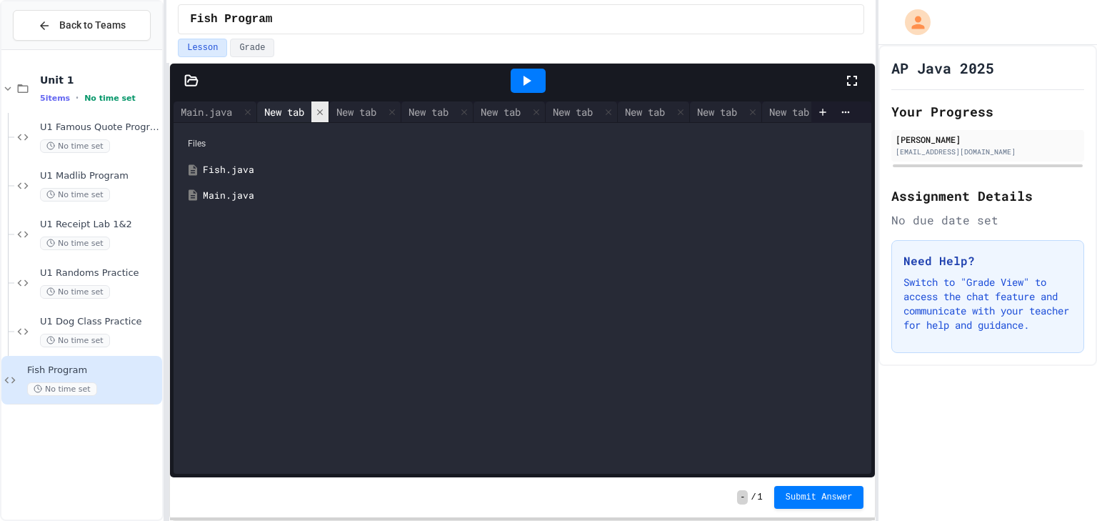
click at [324, 109] on icon at bounding box center [320, 112] width 10 height 10
click at [325, 109] on icon at bounding box center [320, 112] width 10 height 10
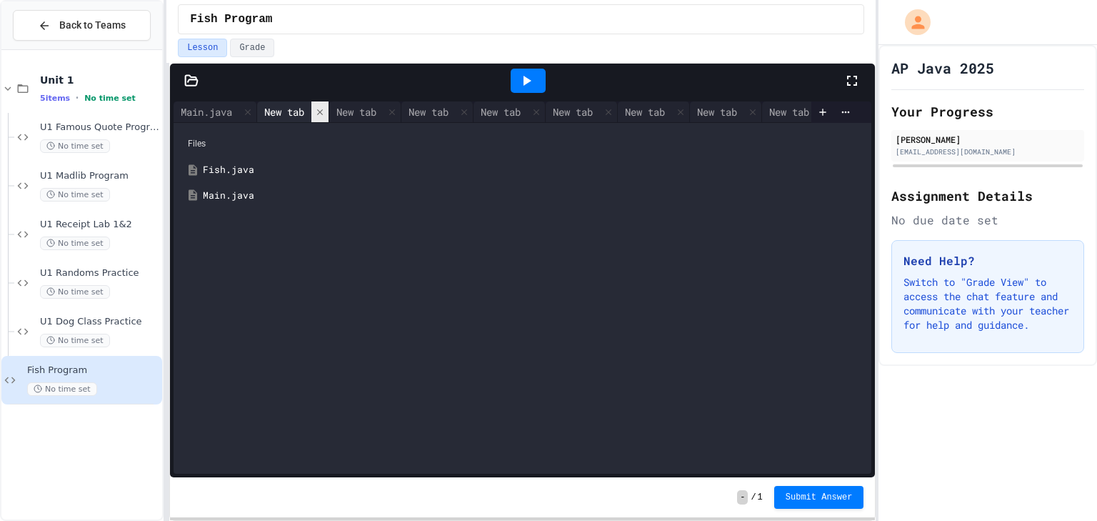
click at [325, 109] on icon at bounding box center [320, 112] width 10 height 10
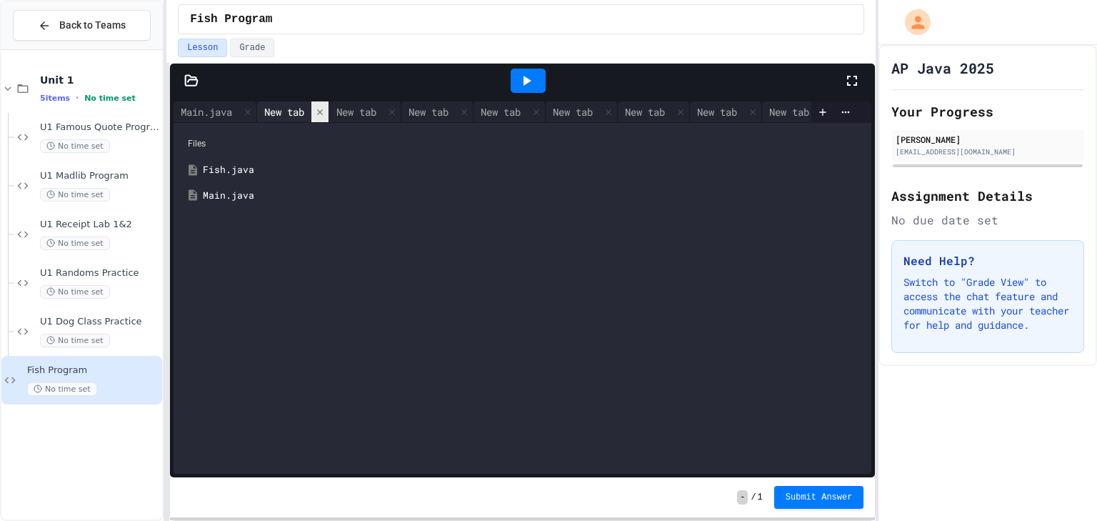
click at [325, 109] on icon at bounding box center [320, 112] width 10 height 10
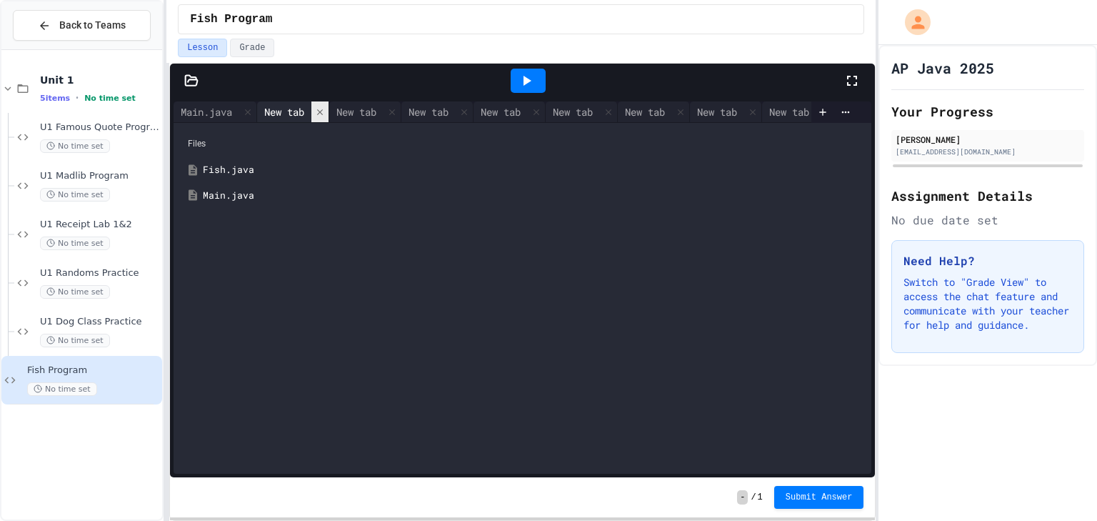
click at [325, 109] on icon at bounding box center [320, 112] width 10 height 10
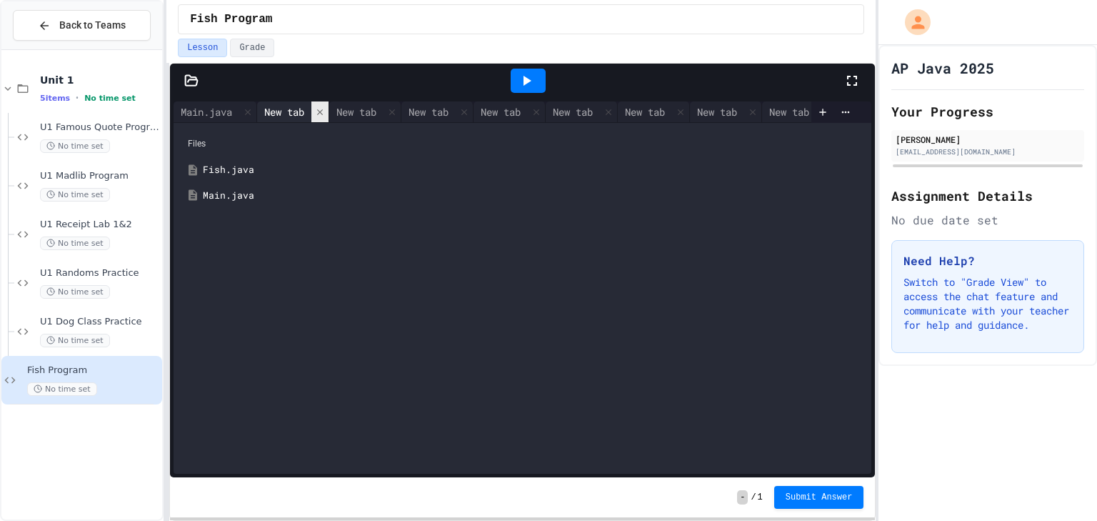
click at [325, 109] on icon at bounding box center [320, 112] width 10 height 10
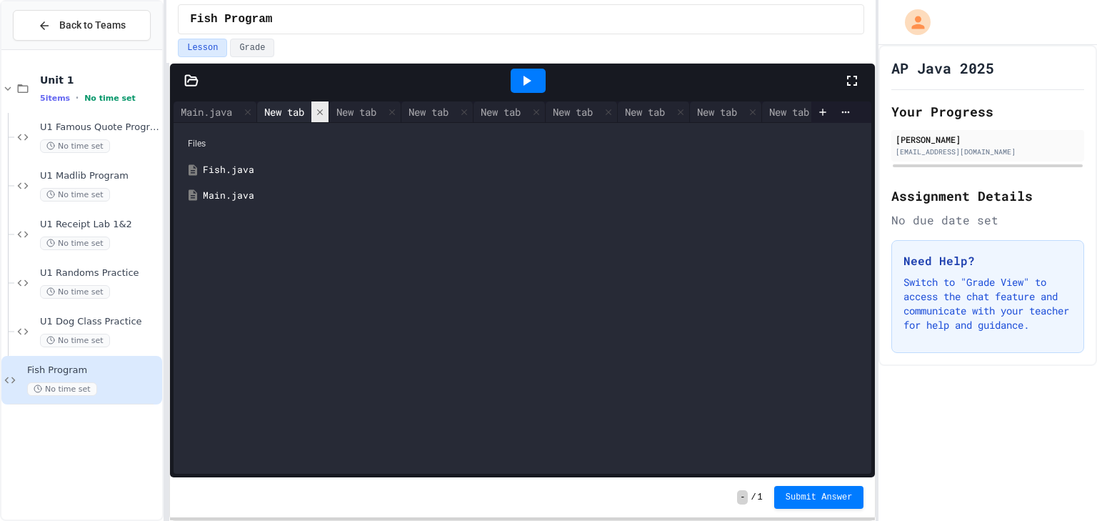
click at [325, 109] on icon at bounding box center [320, 112] width 10 height 10
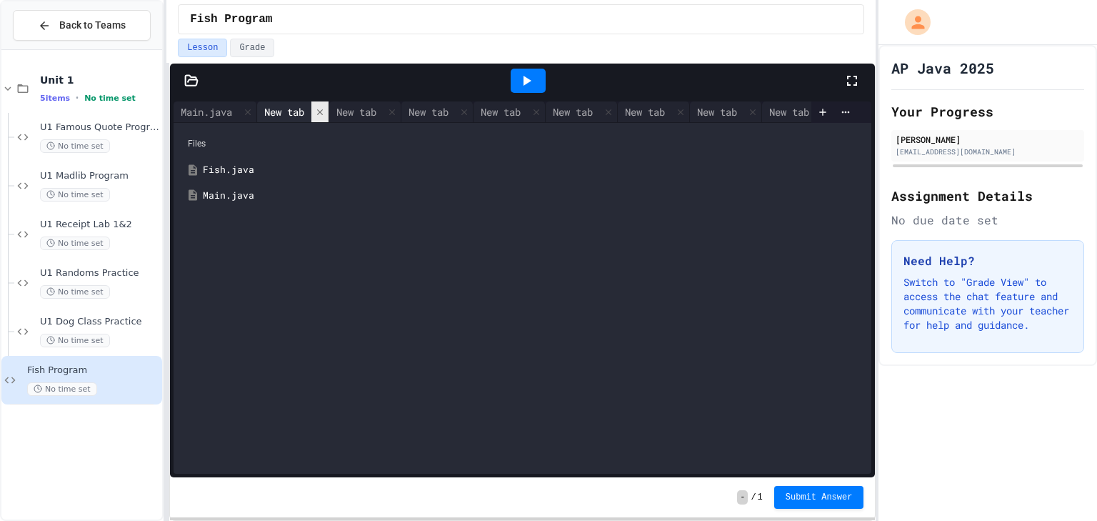
click at [325, 109] on icon at bounding box center [320, 112] width 10 height 10
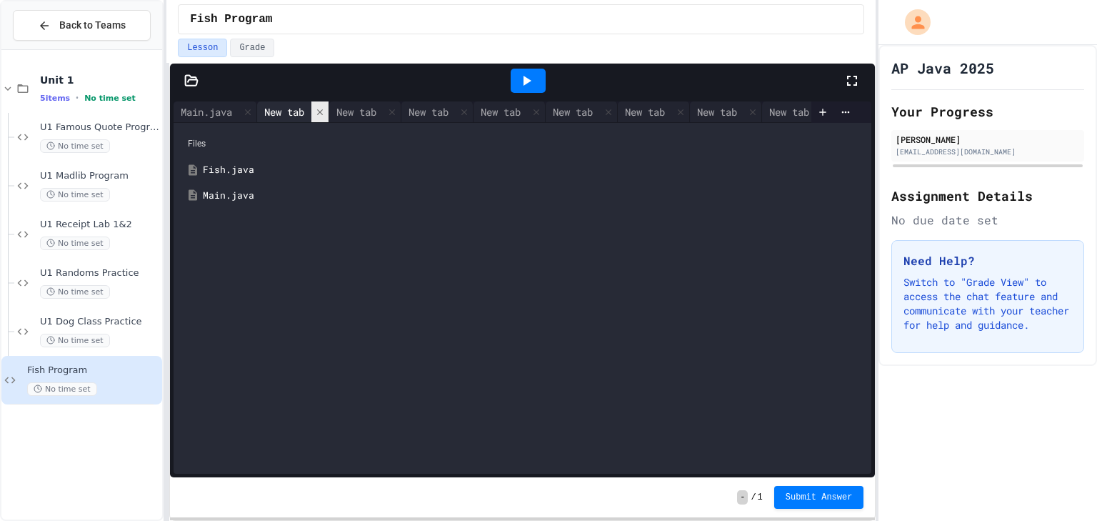
click at [325, 109] on icon at bounding box center [320, 112] width 10 height 10
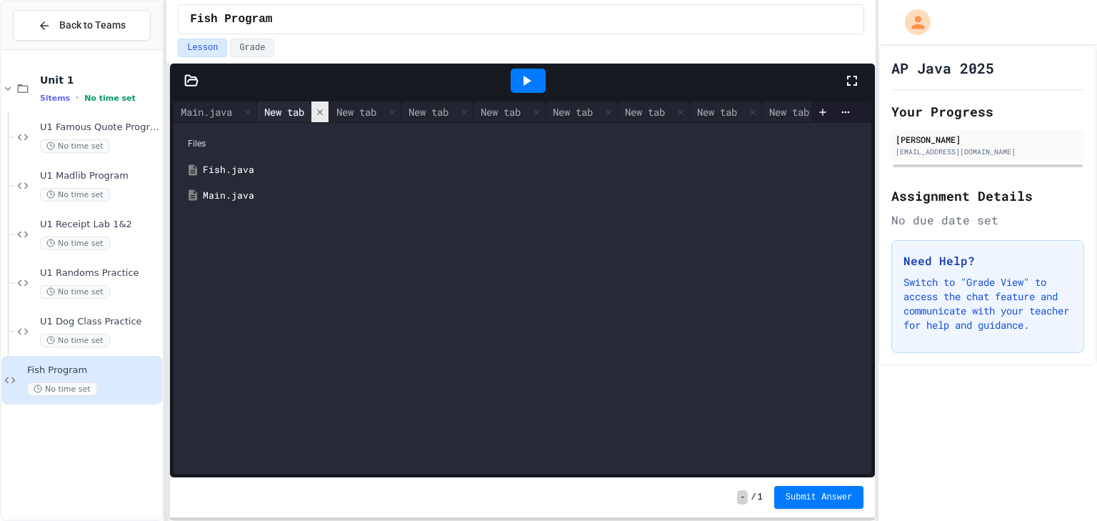
click at [325, 109] on icon at bounding box center [320, 112] width 10 height 10
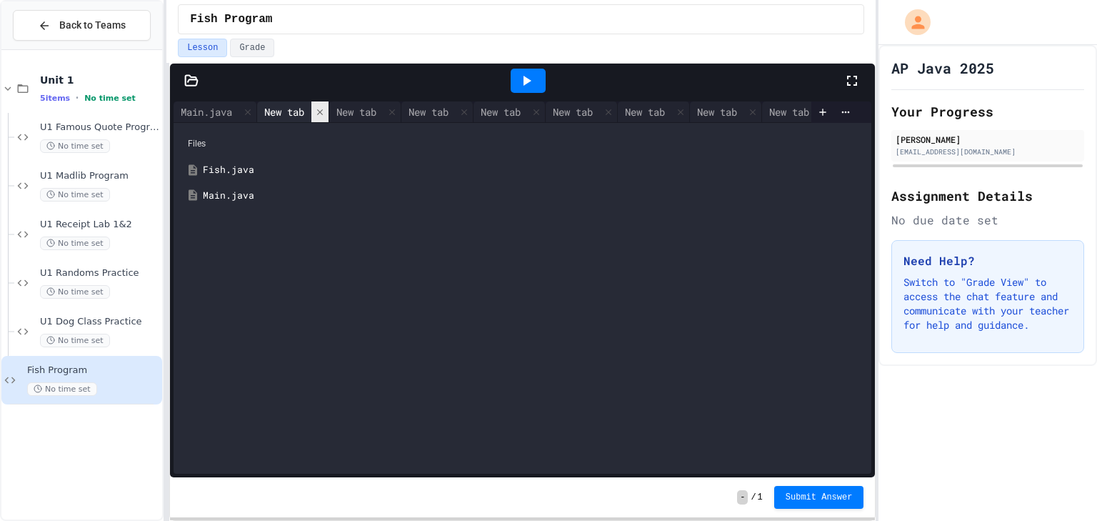
click at [325, 109] on icon at bounding box center [320, 112] width 10 height 10
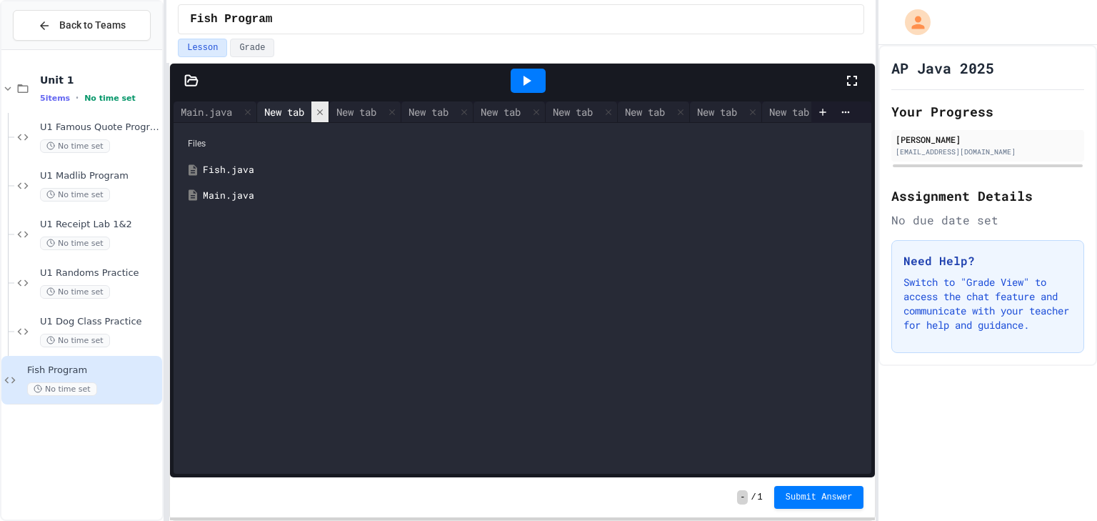
click at [325, 109] on icon at bounding box center [320, 112] width 10 height 10
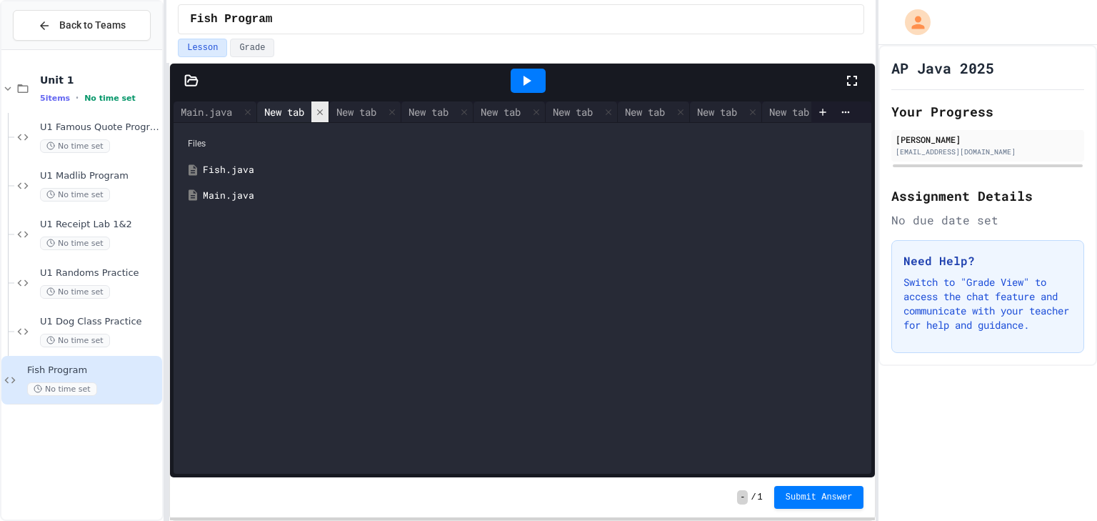
click at [325, 109] on icon at bounding box center [320, 112] width 10 height 10
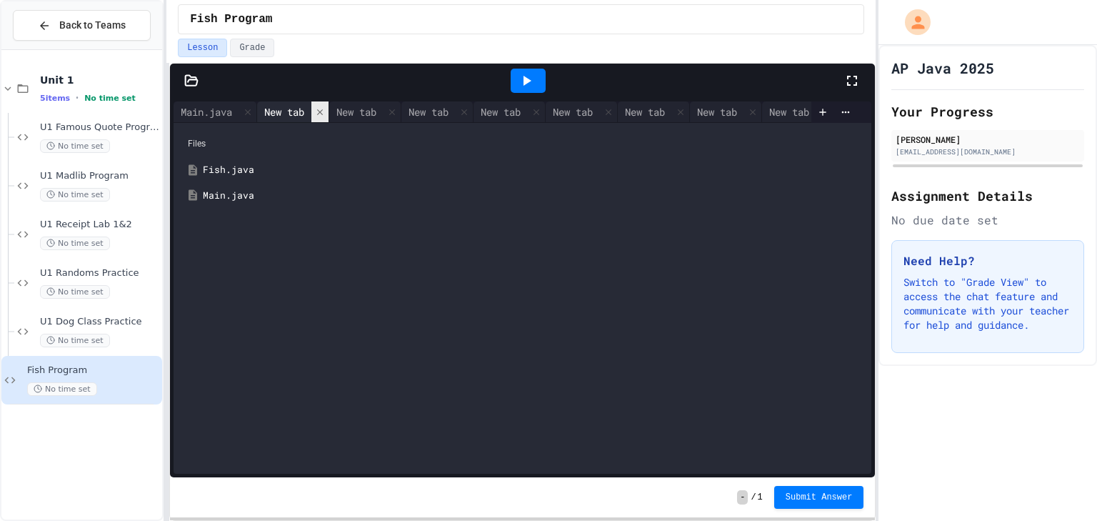
click at [325, 109] on icon at bounding box center [320, 112] width 10 height 10
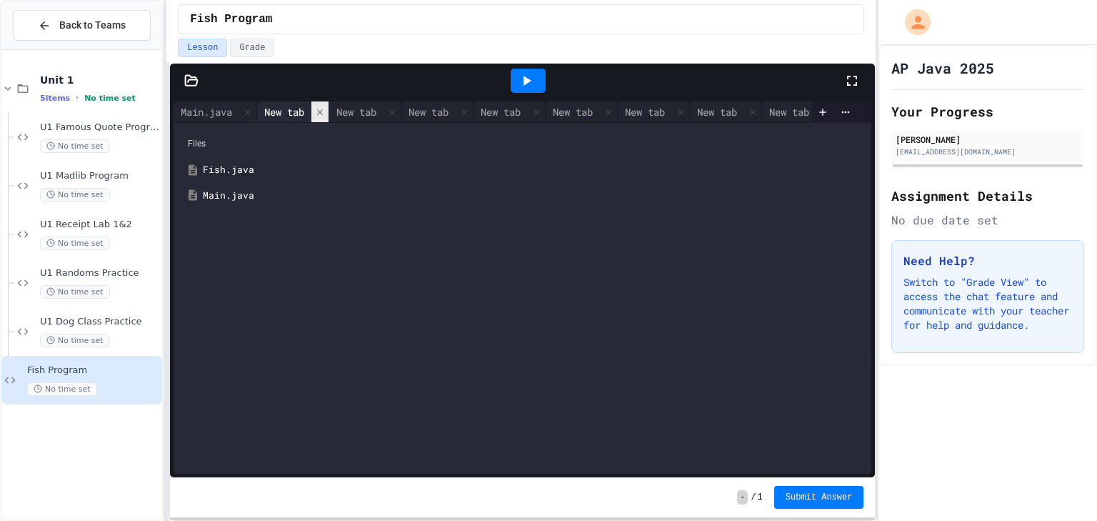
click at [325, 109] on icon at bounding box center [320, 112] width 10 height 10
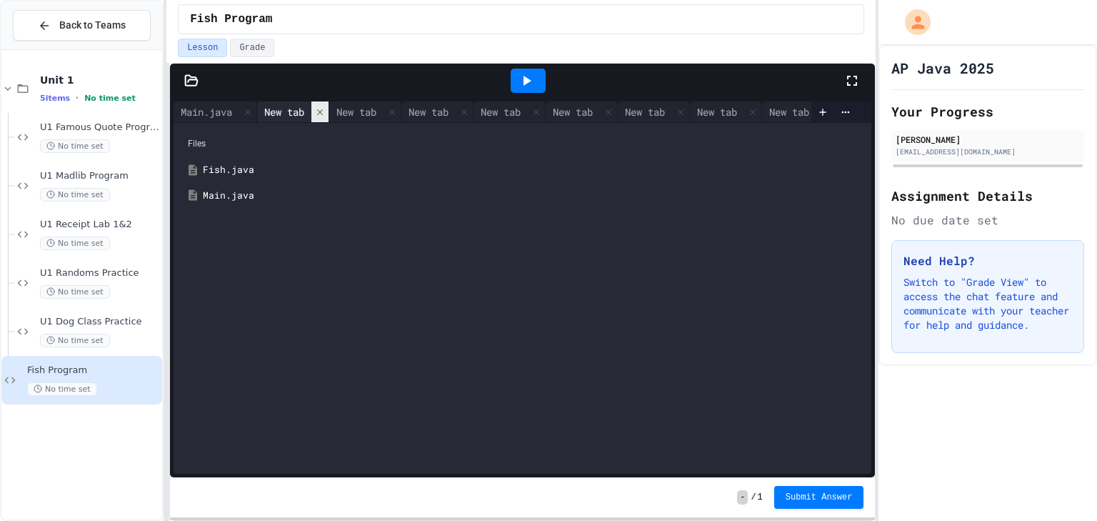
click at [325, 109] on icon at bounding box center [320, 112] width 10 height 10
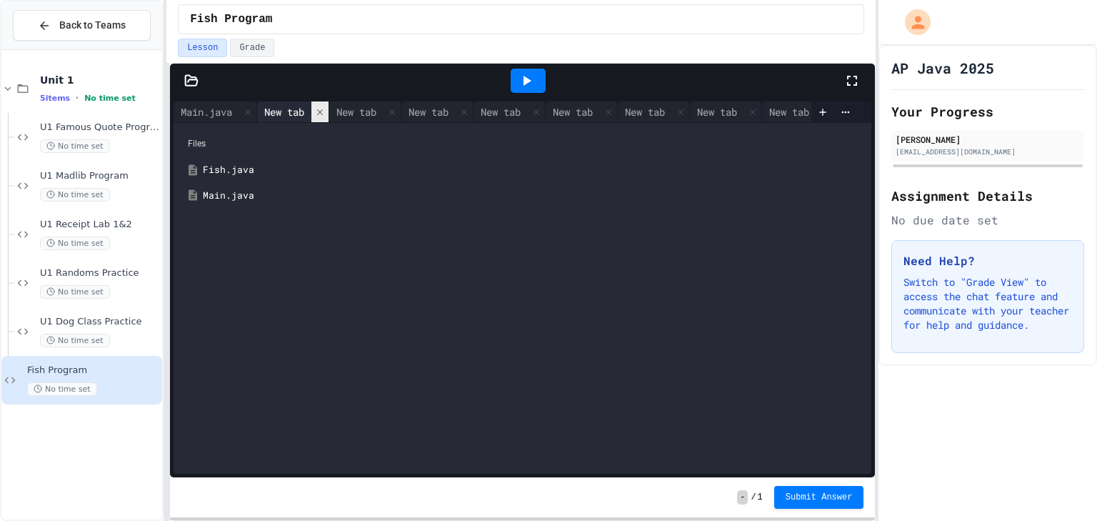
click at [325, 109] on icon at bounding box center [320, 112] width 10 height 10
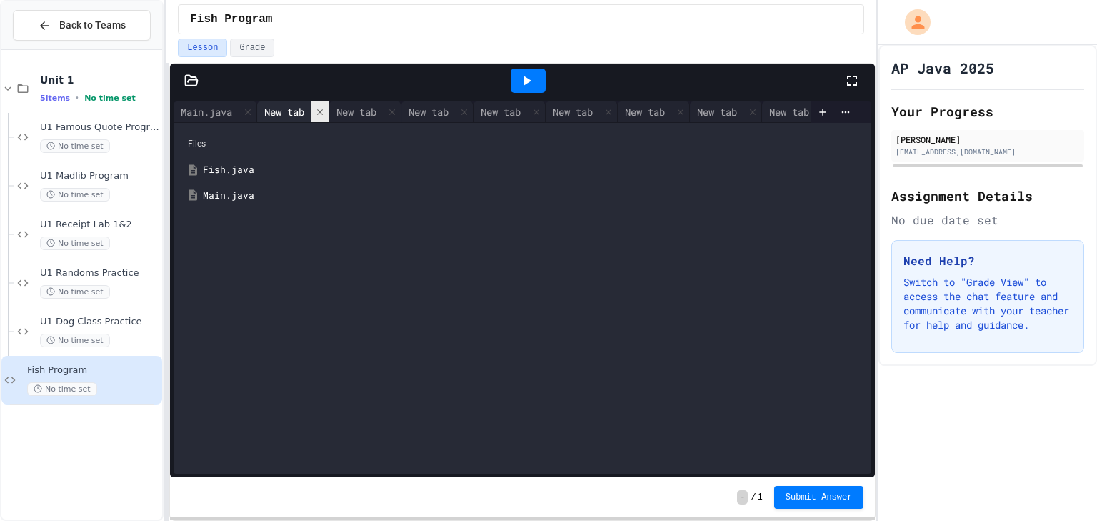
click at [325, 109] on icon at bounding box center [320, 112] width 10 height 10
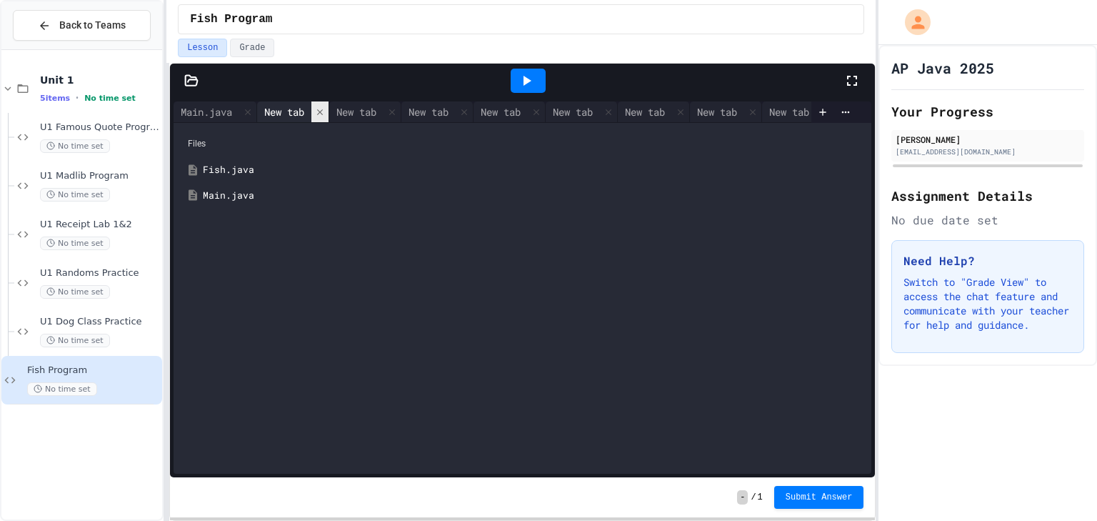
click at [325, 109] on icon at bounding box center [320, 112] width 10 height 10
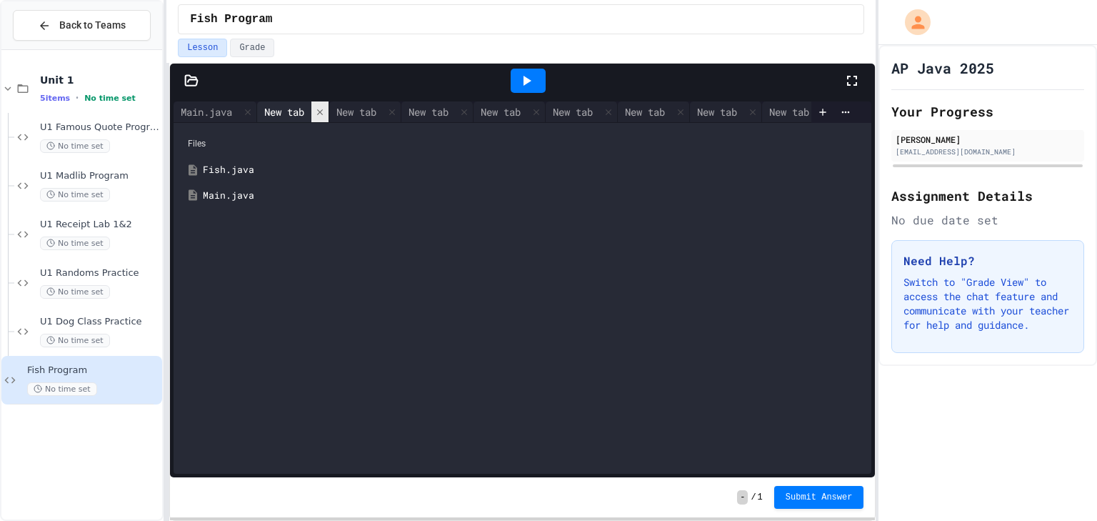
click at [325, 109] on icon at bounding box center [320, 112] width 10 height 10
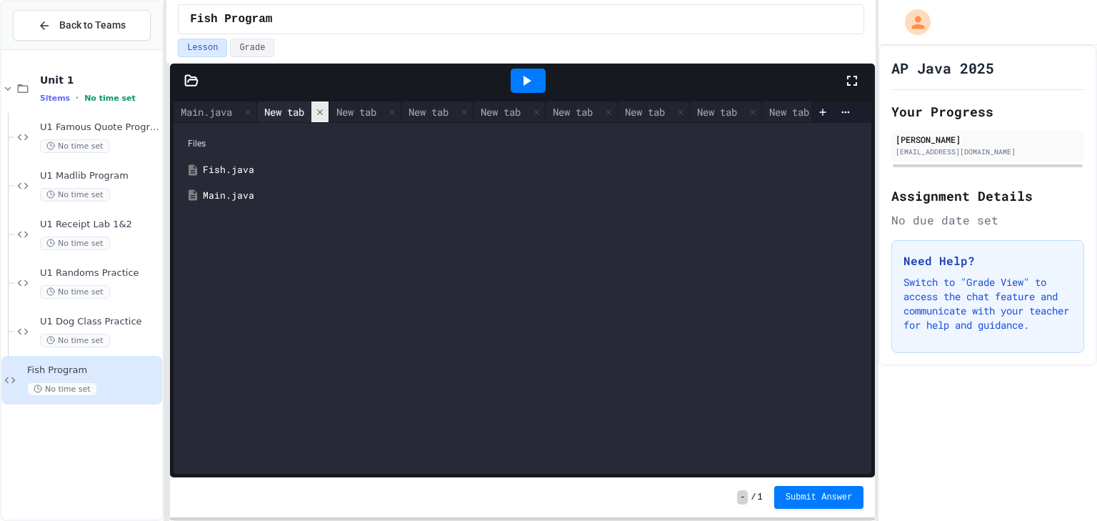
click at [325, 109] on icon at bounding box center [320, 112] width 10 height 10
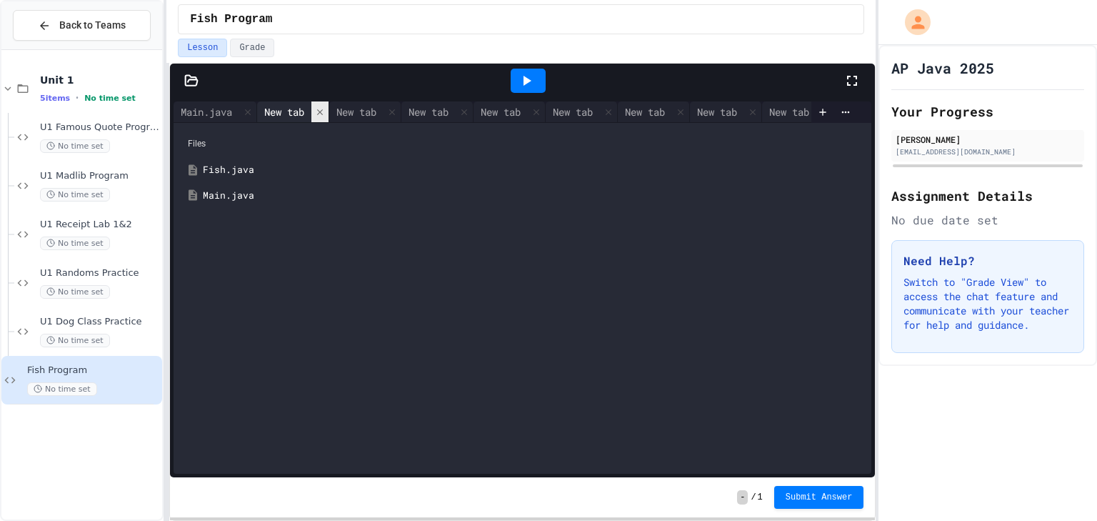
click at [325, 109] on icon at bounding box center [320, 112] width 10 height 10
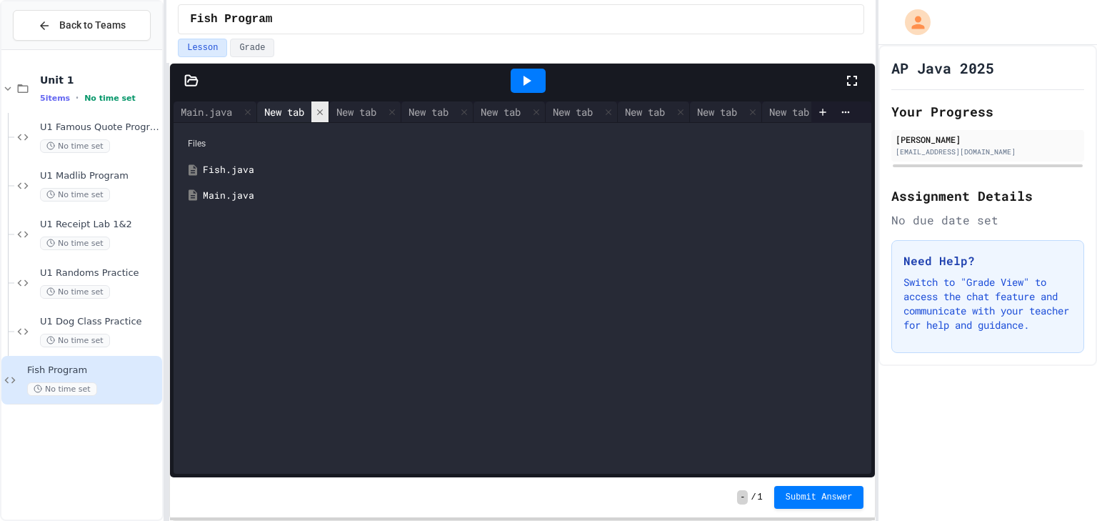
click at [325, 109] on icon at bounding box center [320, 112] width 10 height 10
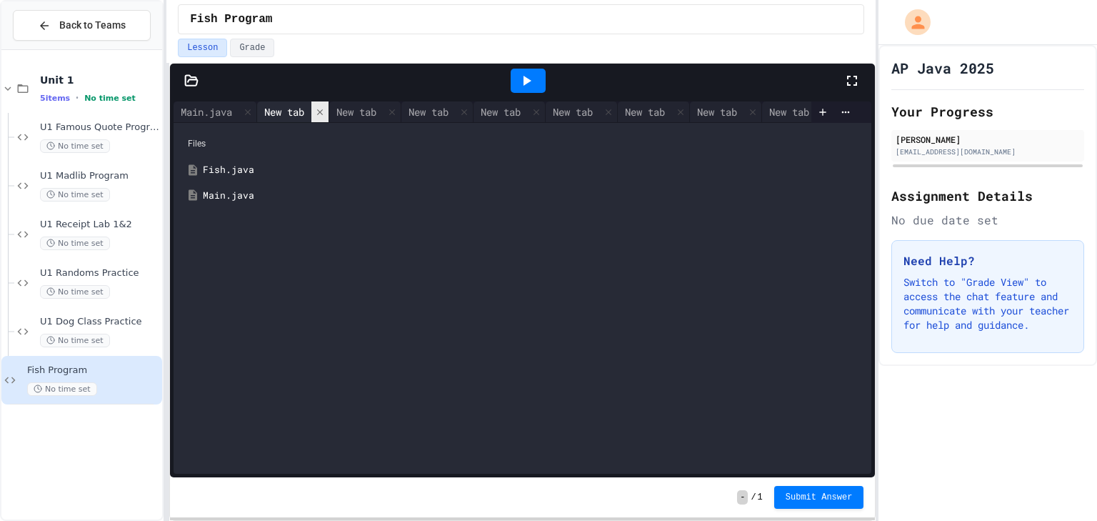
click at [325, 109] on icon at bounding box center [320, 112] width 10 height 10
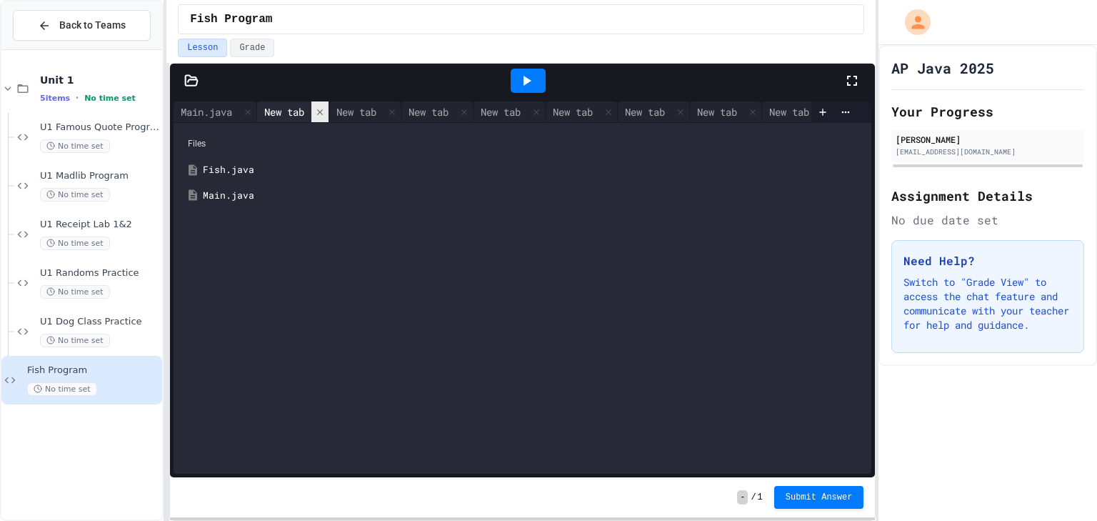
click at [325, 109] on icon at bounding box center [320, 112] width 10 height 10
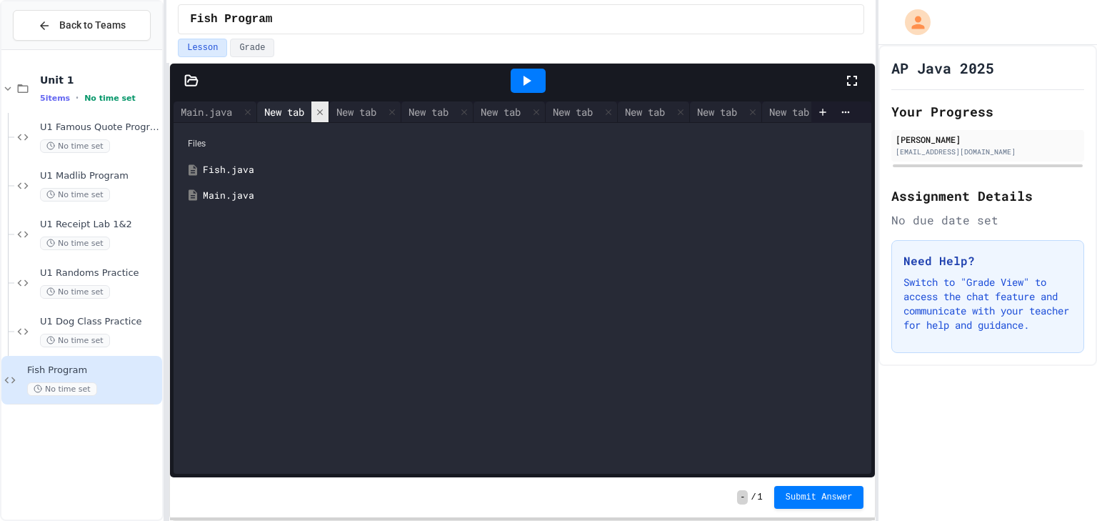
click at [325, 109] on icon at bounding box center [320, 112] width 10 height 10
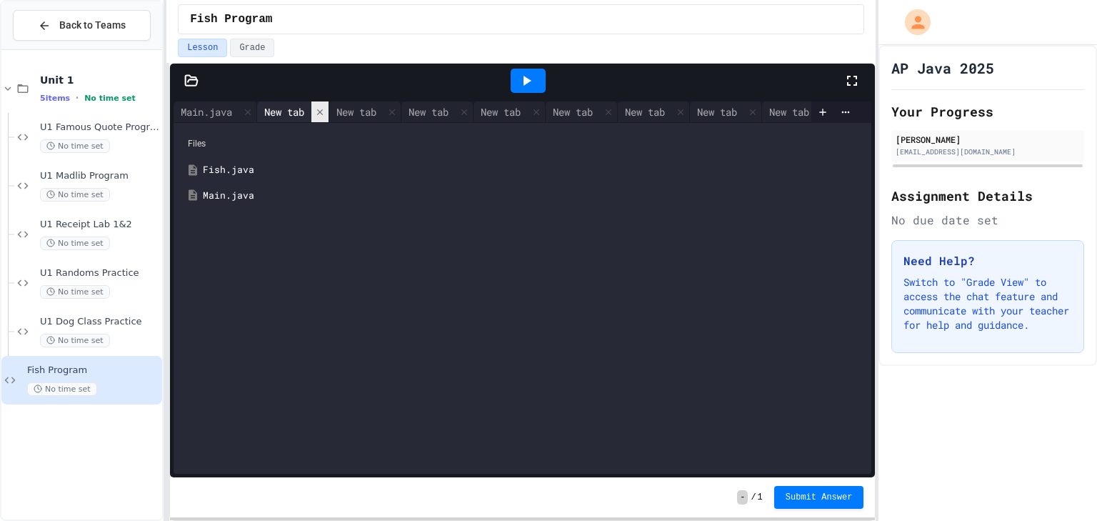
click at [325, 109] on icon at bounding box center [320, 112] width 10 height 10
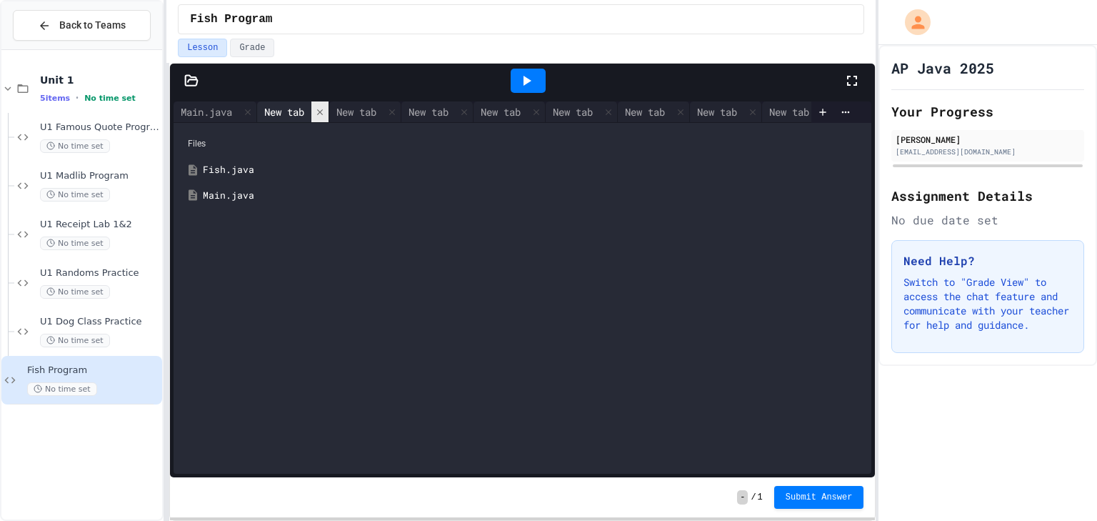
click at [325, 109] on icon at bounding box center [320, 112] width 10 height 10
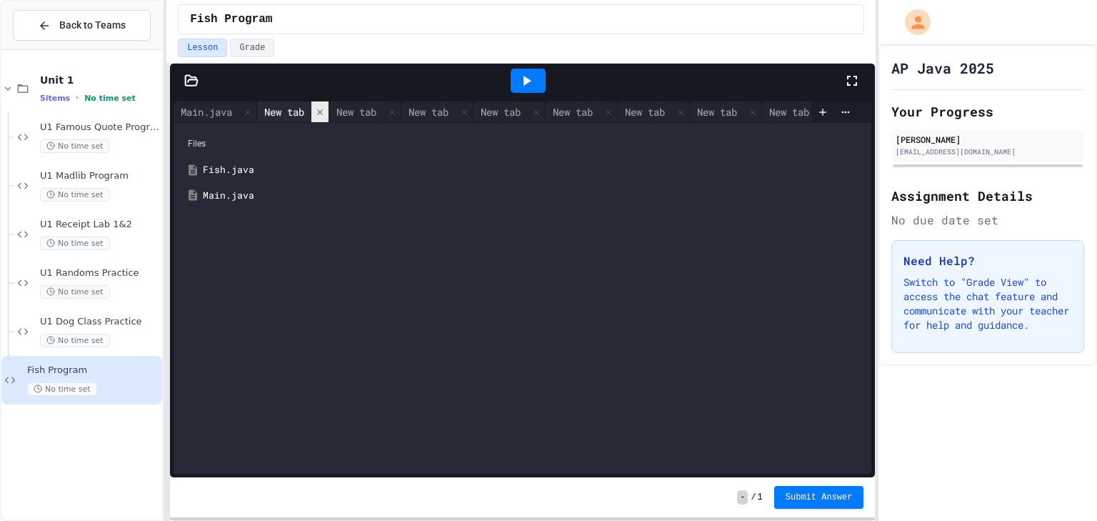
click at [325, 109] on icon at bounding box center [320, 112] width 10 height 10
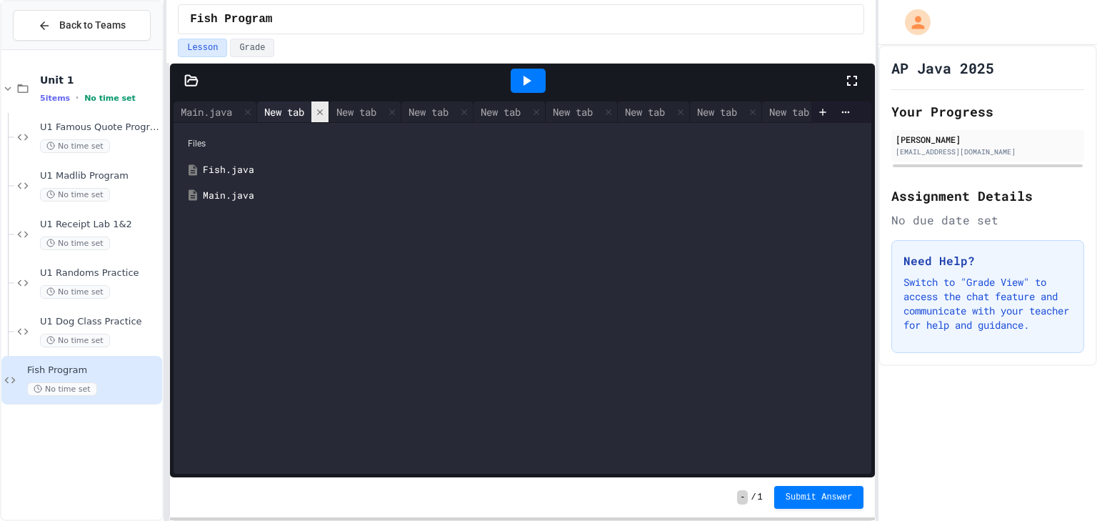
click at [325, 109] on icon at bounding box center [320, 112] width 10 height 10
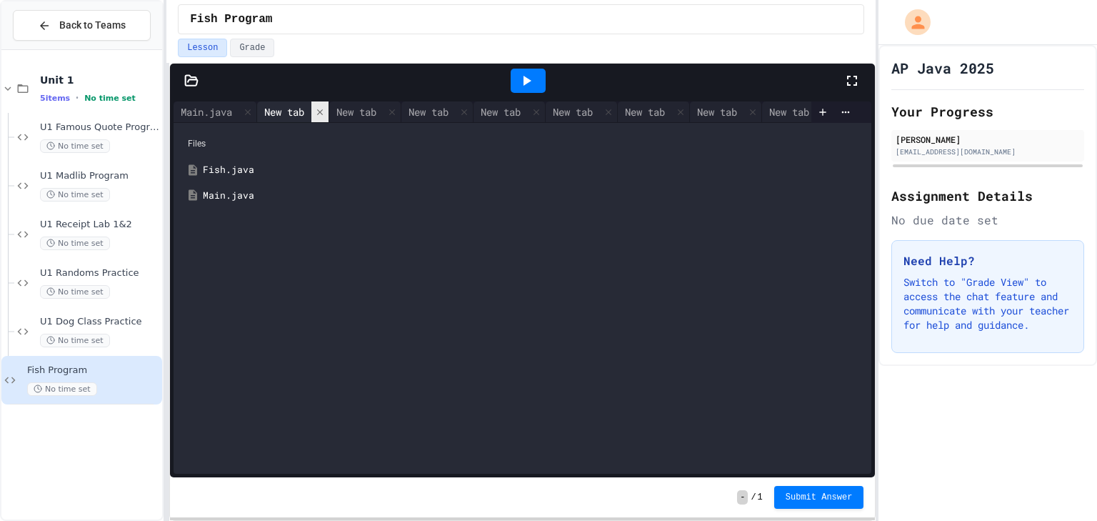
click at [325, 109] on icon at bounding box center [320, 112] width 10 height 10
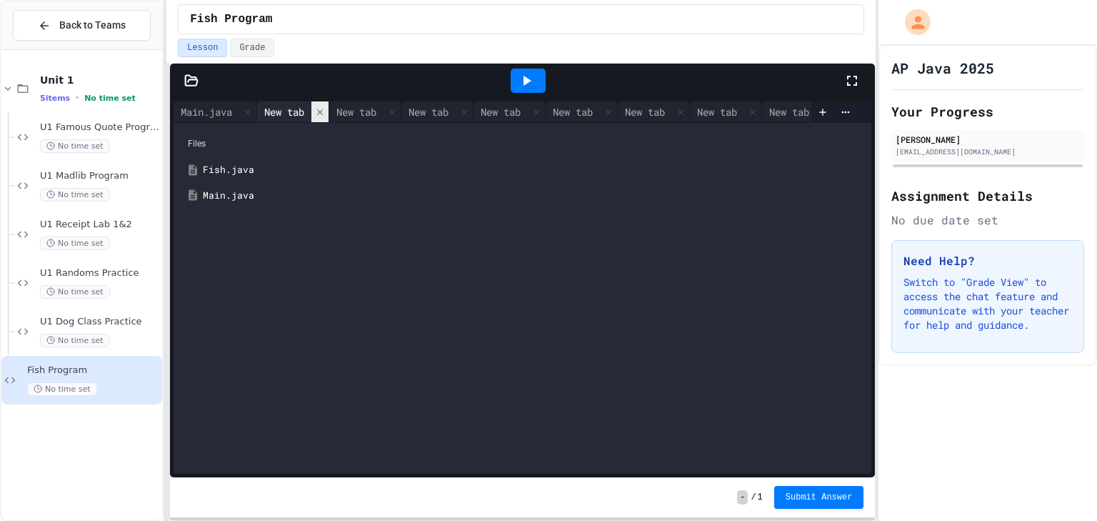
click at [325, 109] on icon at bounding box center [320, 112] width 10 height 10
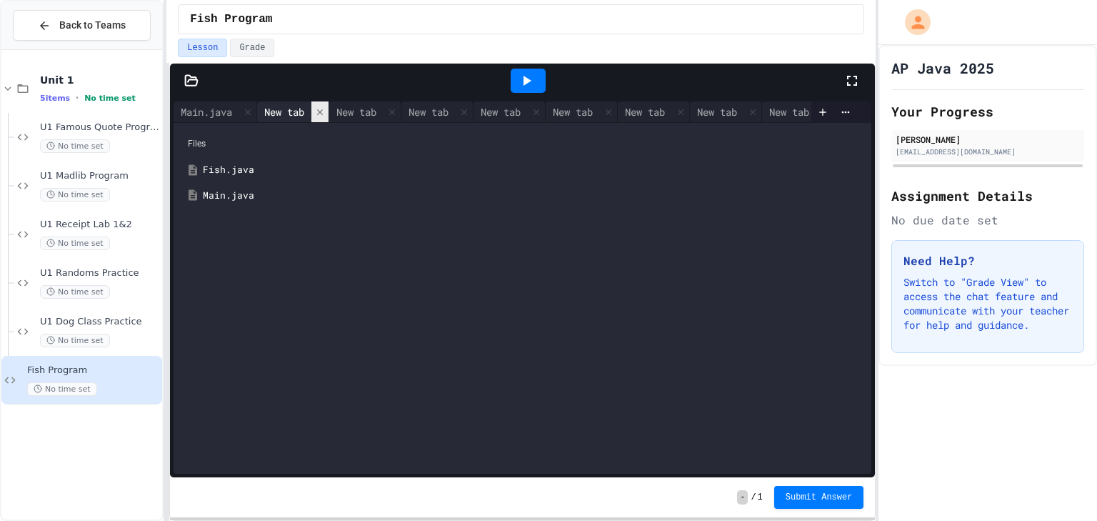
click at [325, 109] on icon at bounding box center [320, 112] width 10 height 10
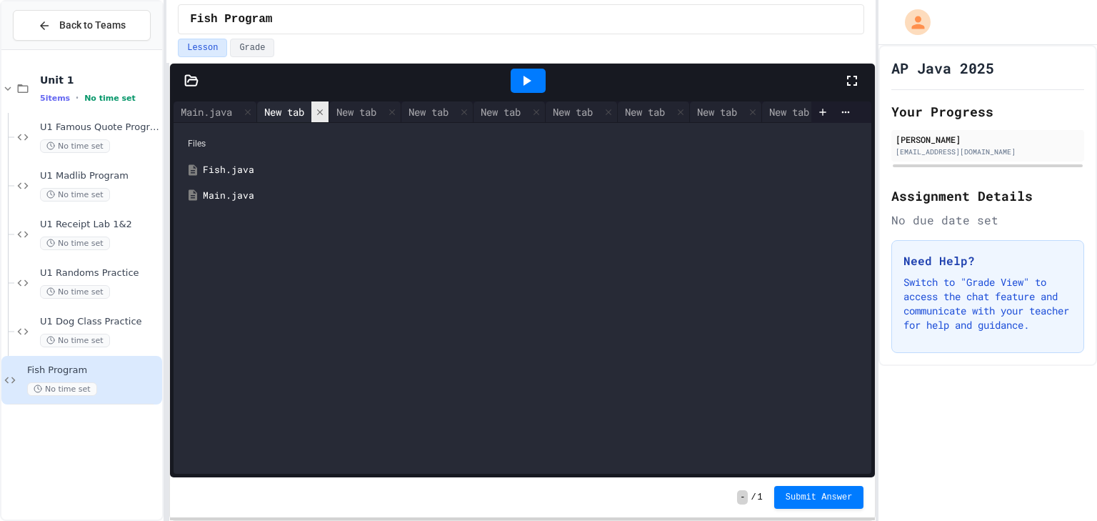
click at [325, 109] on icon at bounding box center [320, 112] width 10 height 10
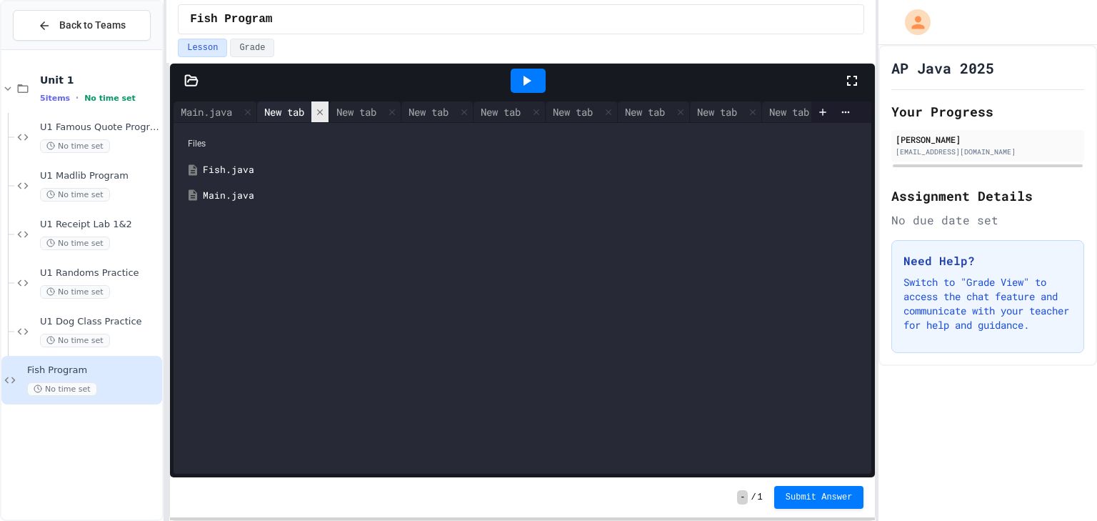
click at [325, 109] on icon at bounding box center [320, 112] width 10 height 10
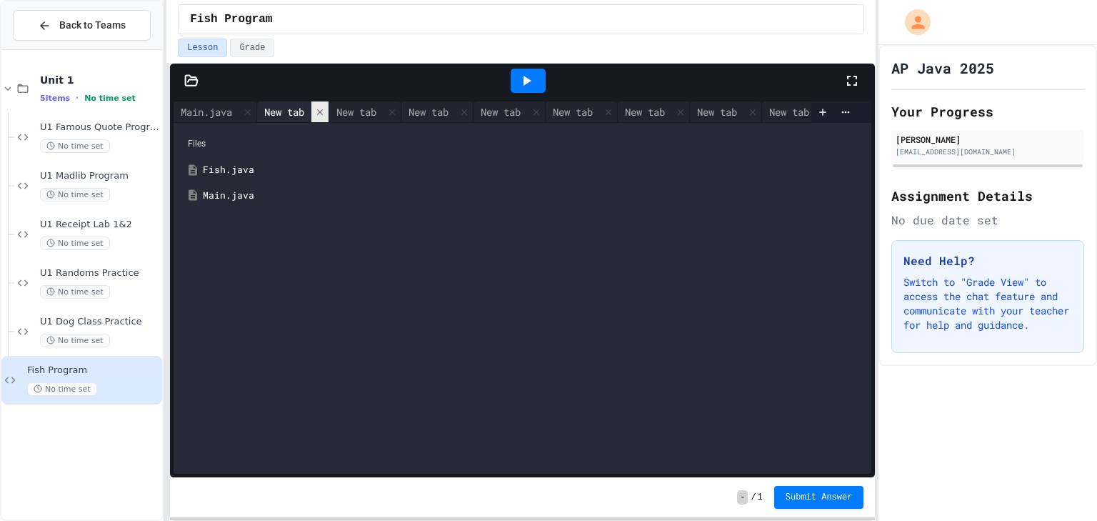
click at [325, 109] on icon at bounding box center [320, 112] width 10 height 10
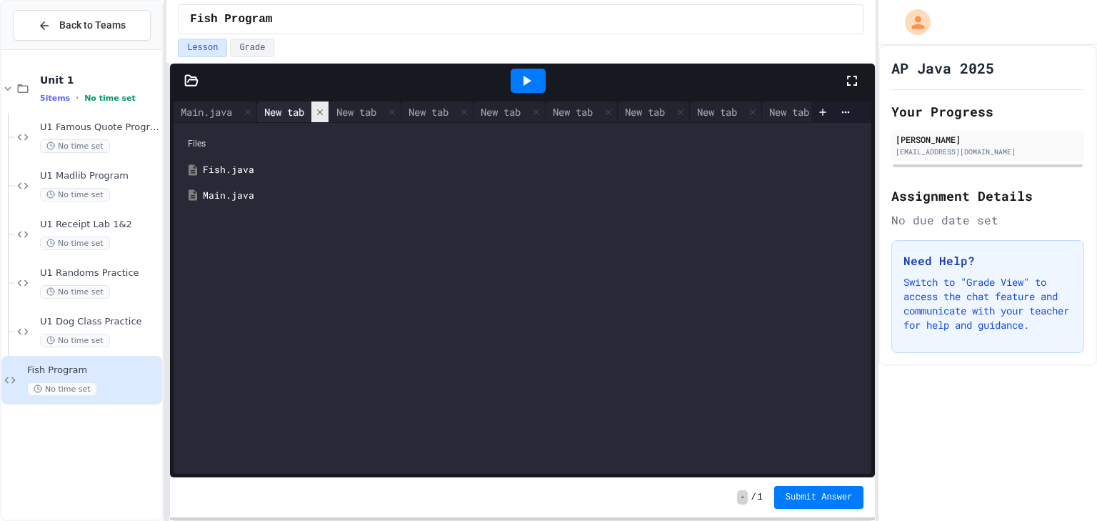
click at [325, 109] on icon at bounding box center [320, 112] width 10 height 10
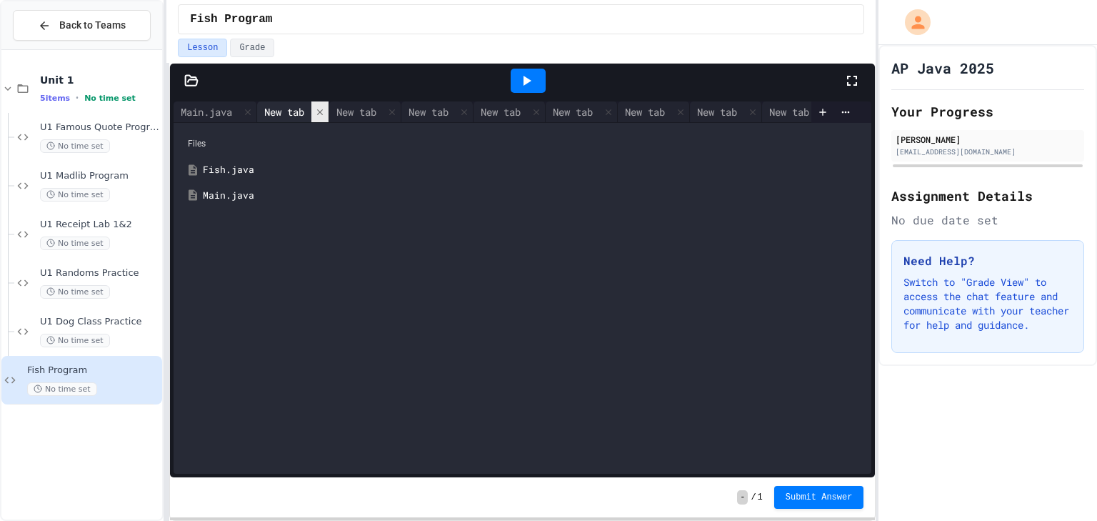
click at [325, 109] on icon at bounding box center [320, 112] width 10 height 10
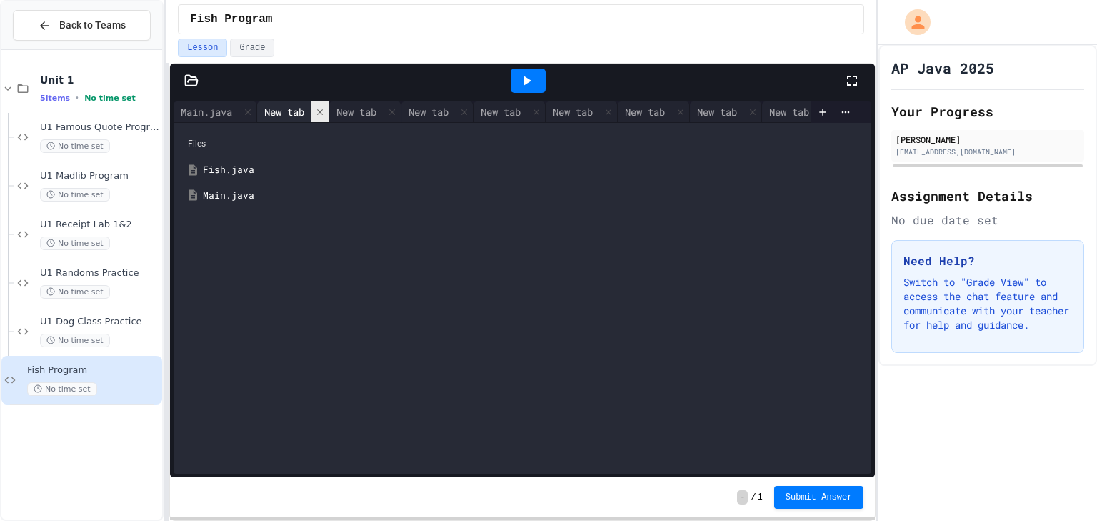
click at [325, 109] on icon at bounding box center [320, 112] width 10 height 10
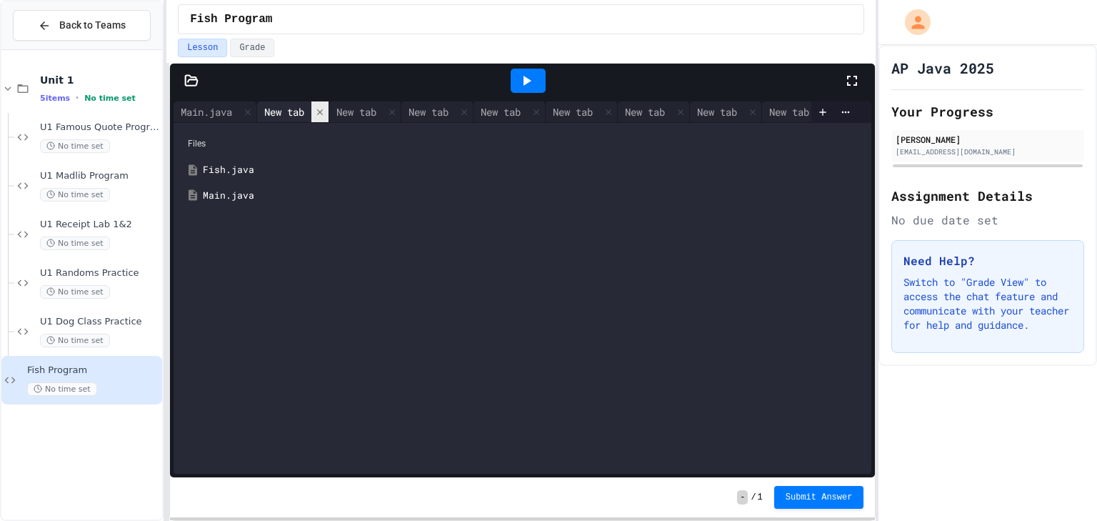
click at [325, 109] on icon at bounding box center [320, 112] width 10 height 10
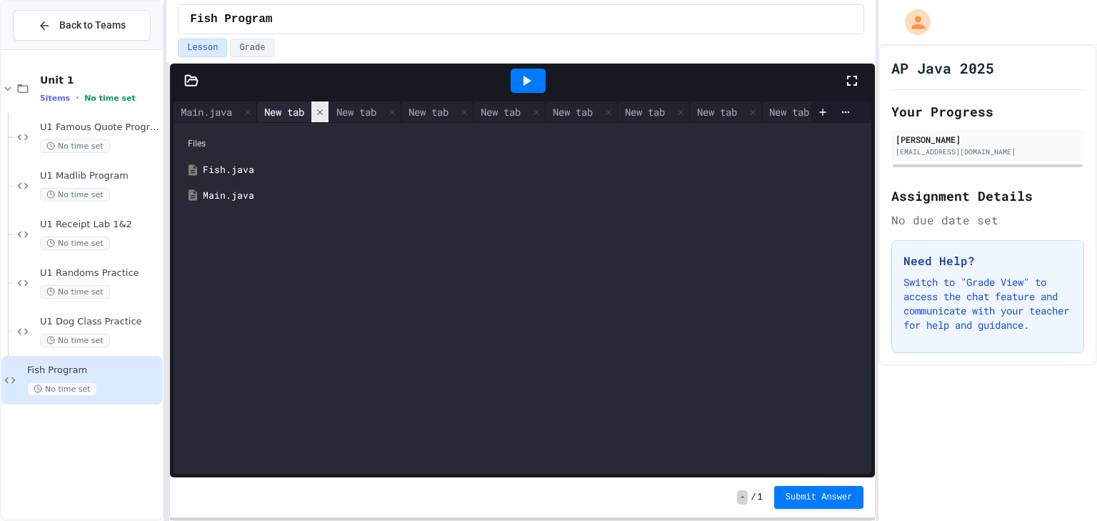
click at [325, 109] on icon at bounding box center [320, 112] width 10 height 10
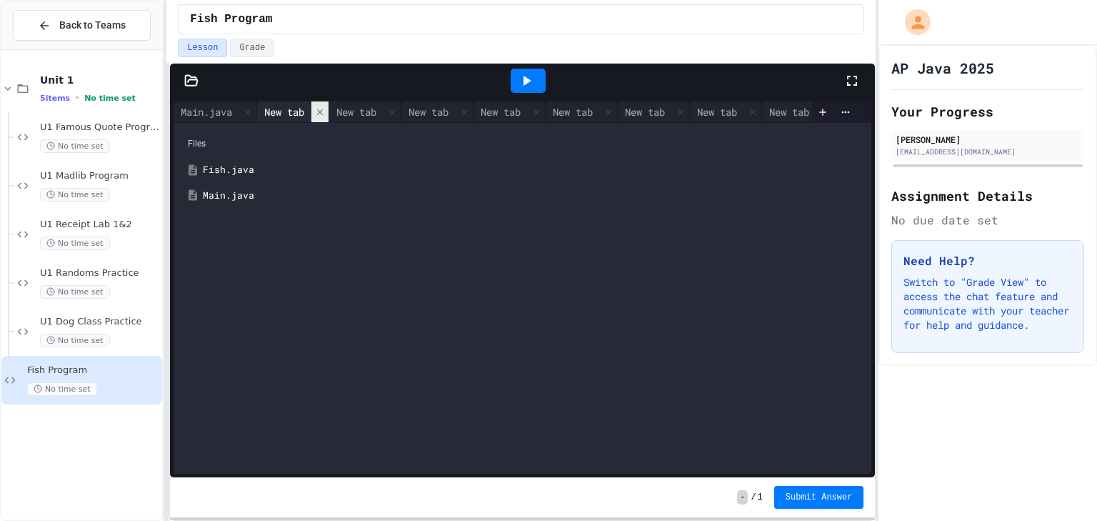
click at [325, 109] on icon at bounding box center [320, 112] width 10 height 10
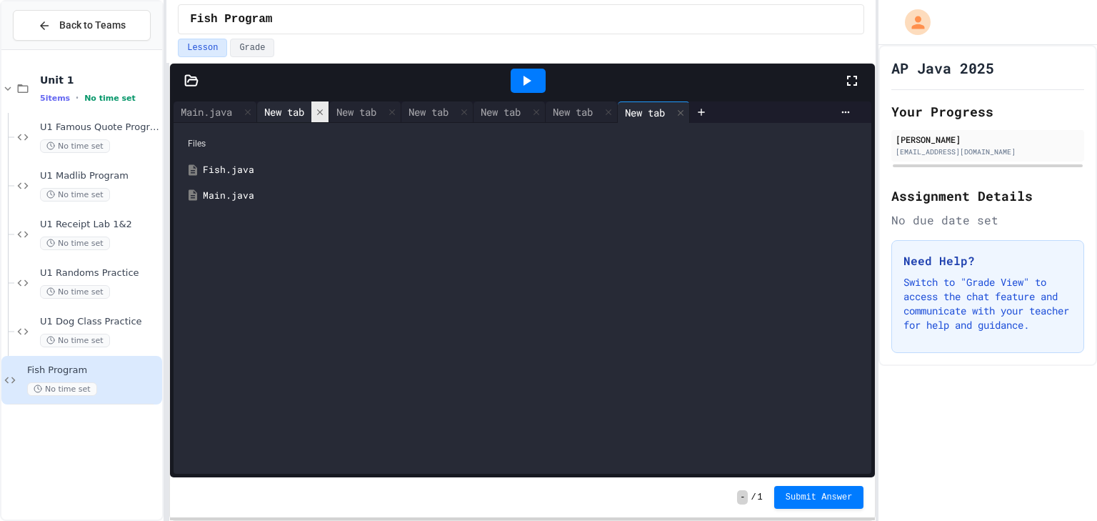
click at [325, 109] on icon at bounding box center [320, 112] width 10 height 10
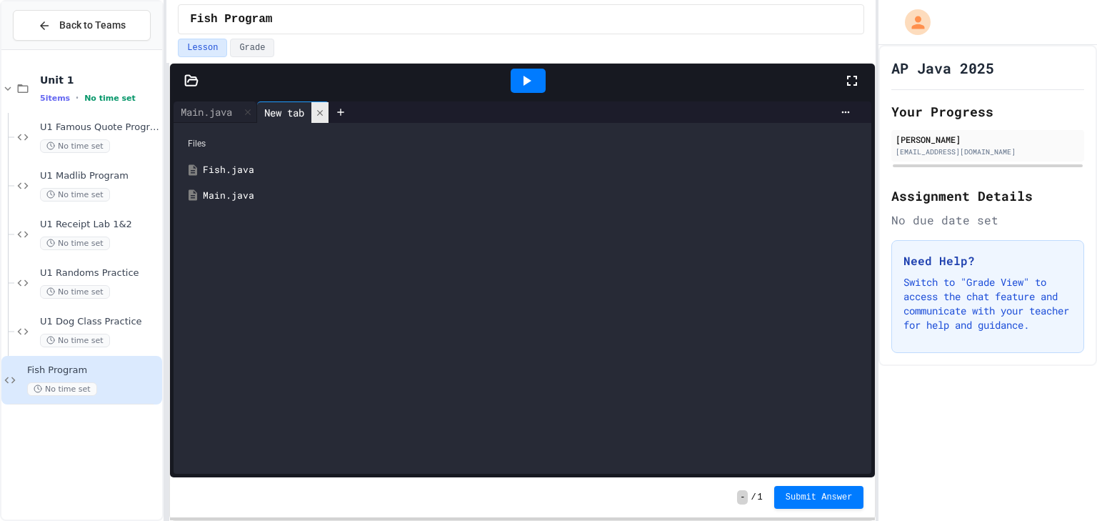
click at [329, 108] on div at bounding box center [319, 112] width 17 height 21
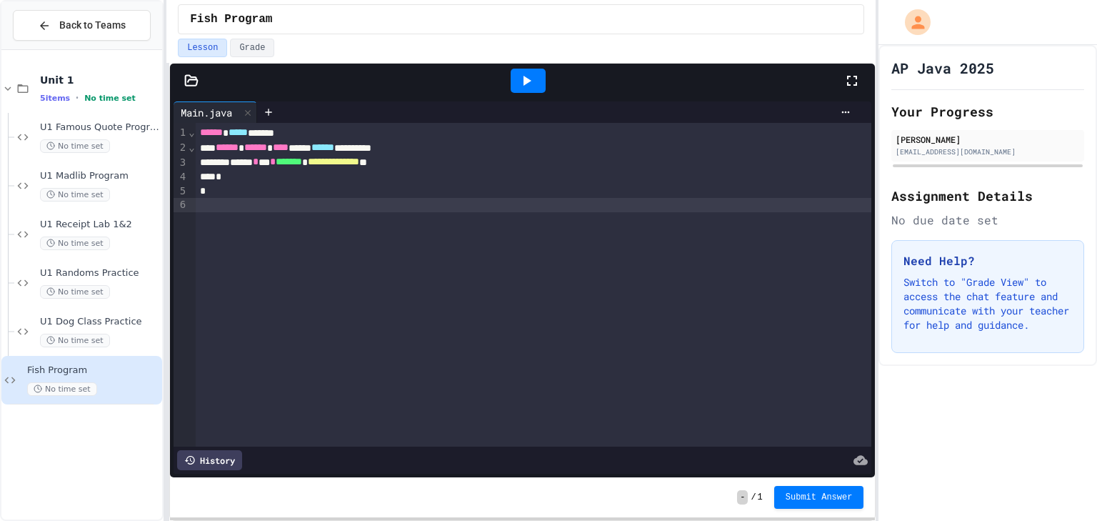
click at [469, 206] on div at bounding box center [534, 205] width 676 height 14
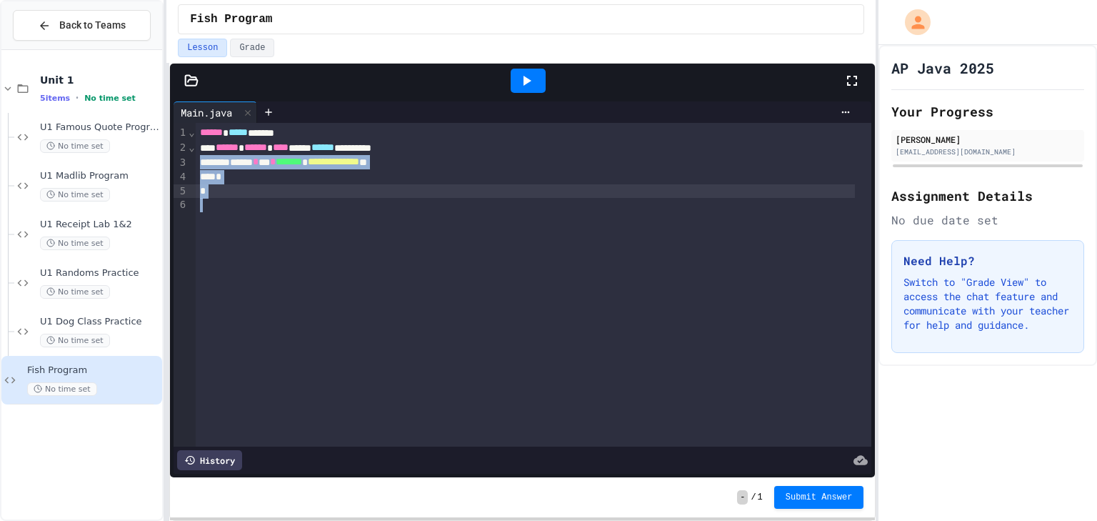
drag, startPoint x: 355, startPoint y: 226, endPoint x: 197, endPoint y: 160, distance: 171.3
click at [197, 160] on div "**********" at bounding box center [534, 285] width 676 height 324
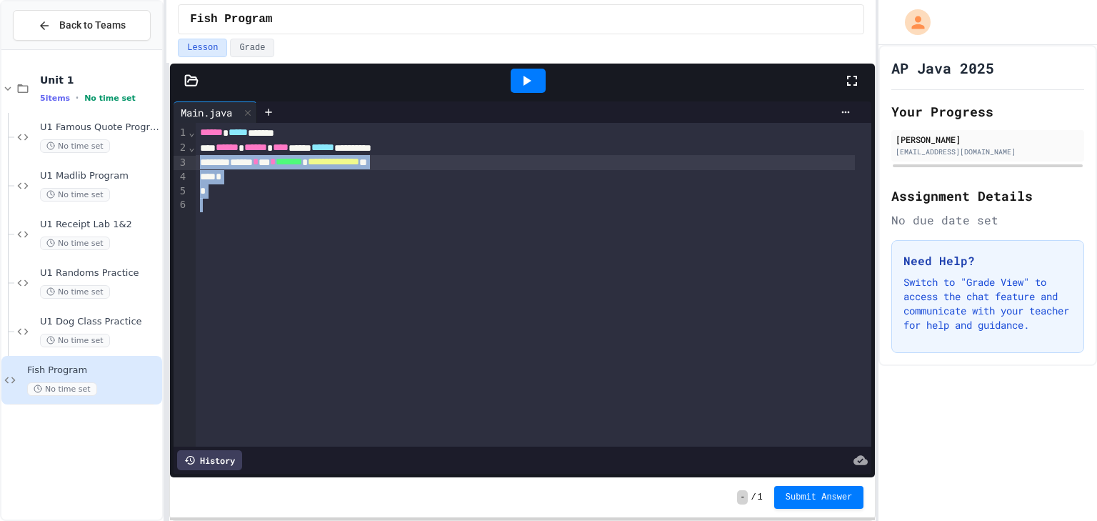
click at [369, 198] on div at bounding box center [534, 205] width 676 height 14
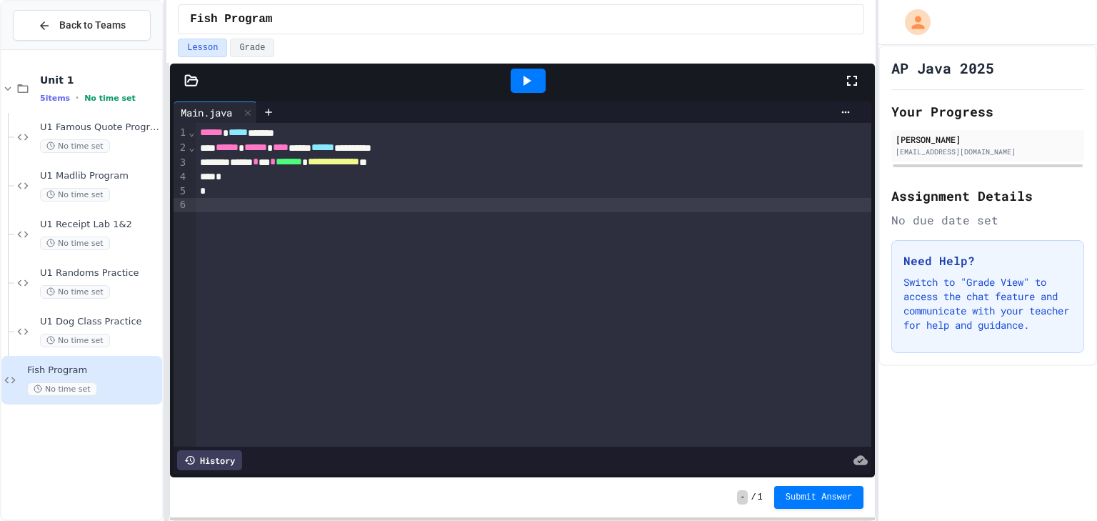
click at [191, 85] on icon at bounding box center [191, 81] width 14 height 14
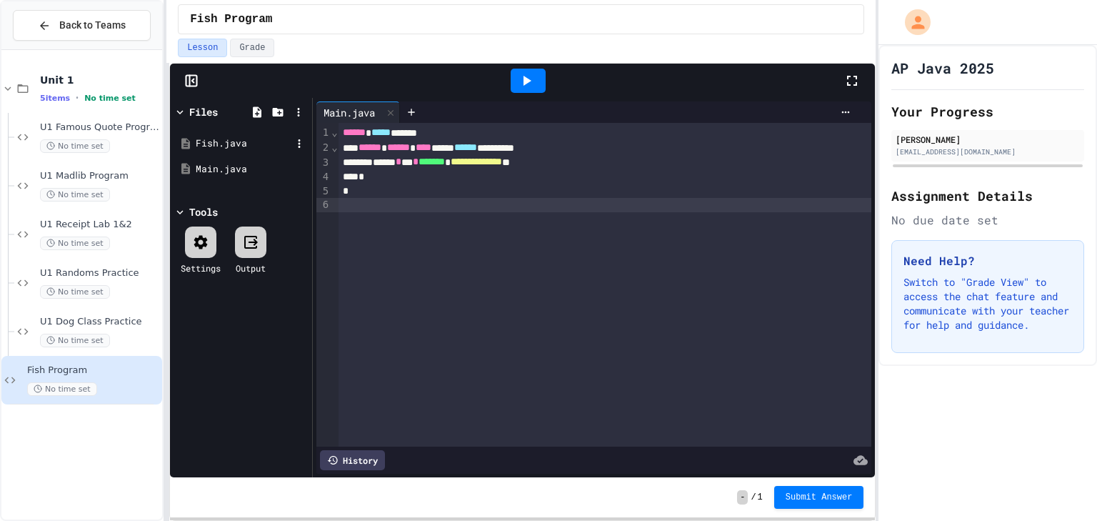
click at [214, 141] on div "Fish.java" at bounding box center [244, 143] width 96 height 14
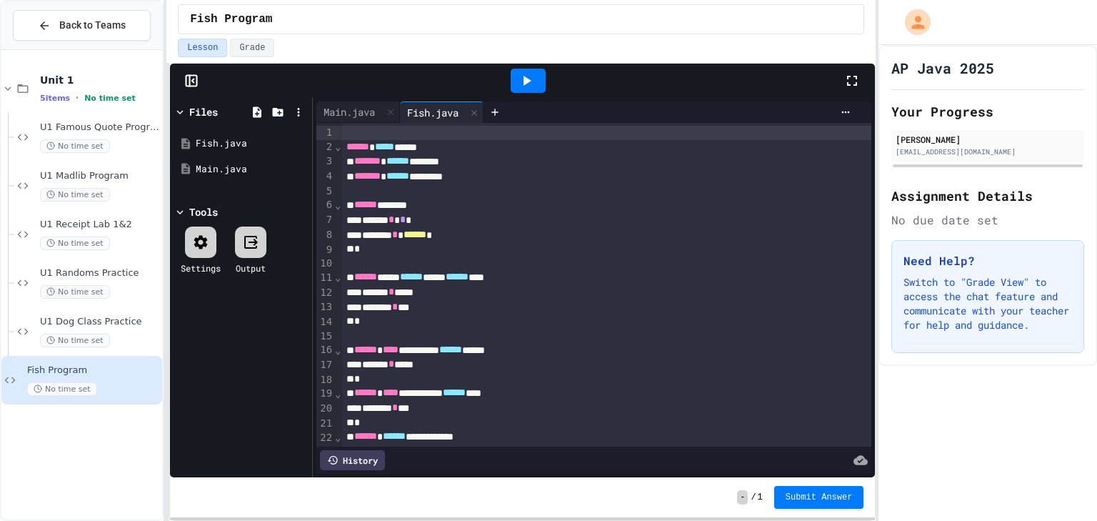
click at [409, 174] on span "******" at bounding box center [397, 176] width 23 height 10
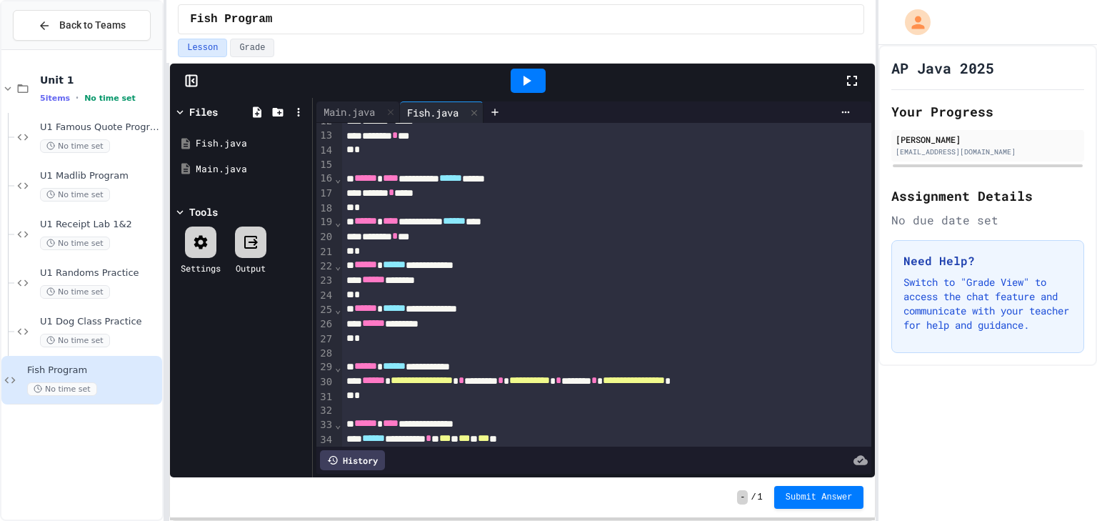
scroll to position [454, 0]
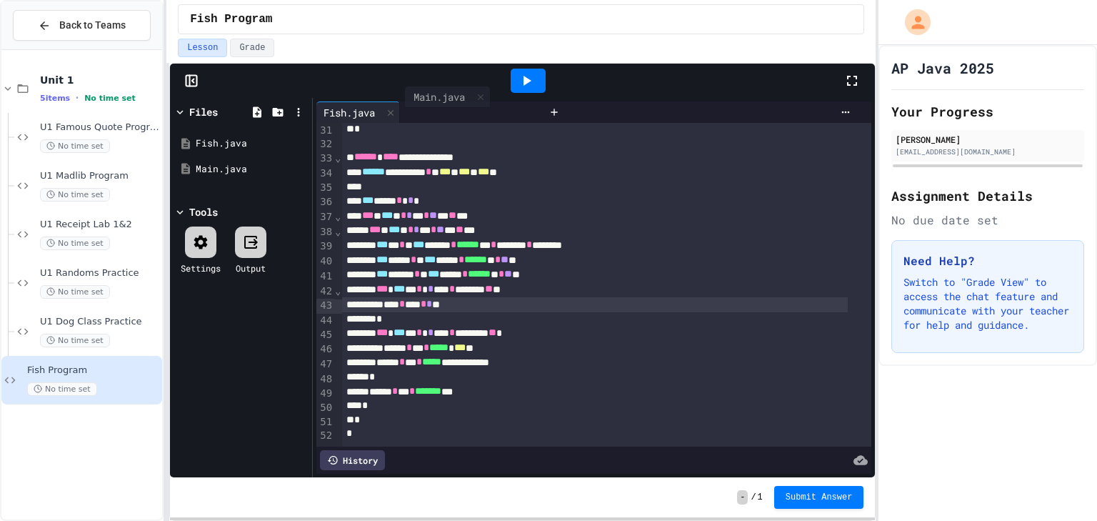
drag, startPoint x: 321, startPoint y: 103, endPoint x: 409, endPoint y: 106, distance: 87.2
click at [409, 106] on div "Main.java Fish.java" at bounding box center [429, 111] width 226 height 21
click at [424, 106] on div "Fish.java" at bounding box center [433, 112] width 66 height 15
drag, startPoint x: 424, startPoint y: 106, endPoint x: 331, endPoint y: 101, distance: 93.0
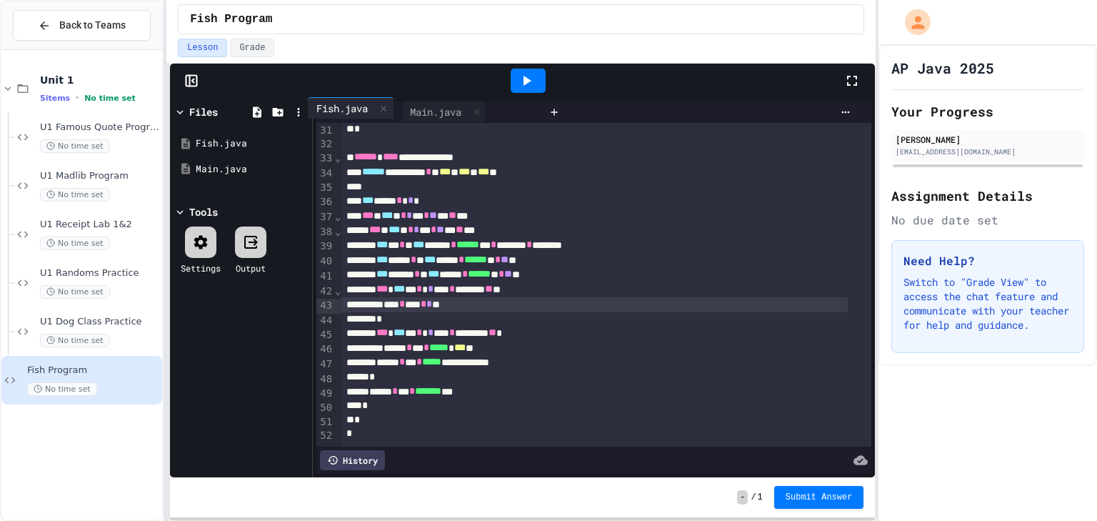
click at [331, 101] on div "Main.java Fish.java" at bounding box center [429, 111] width 226 height 21
click at [124, 335] on div "No time set" at bounding box center [99, 341] width 119 height 14
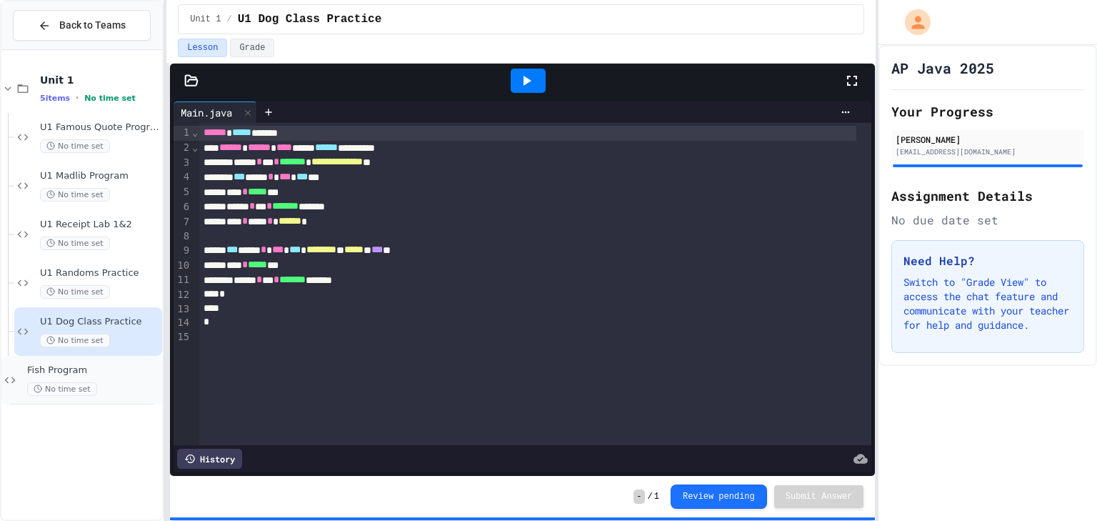
click at [76, 377] on div "Fish Program No time set" at bounding box center [93, 379] width 132 height 31
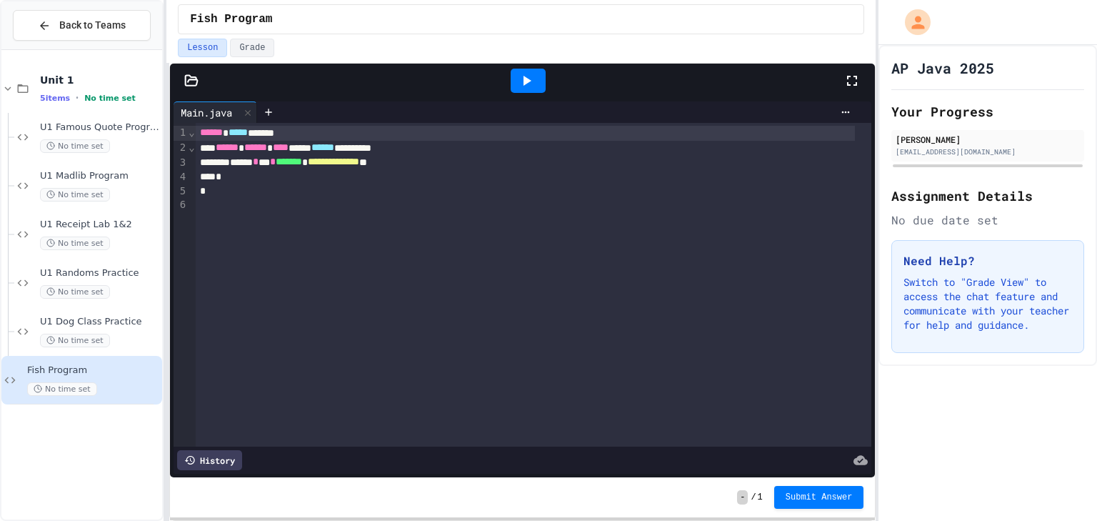
click at [324, 186] on div "*" at bounding box center [526, 191] width 660 height 14
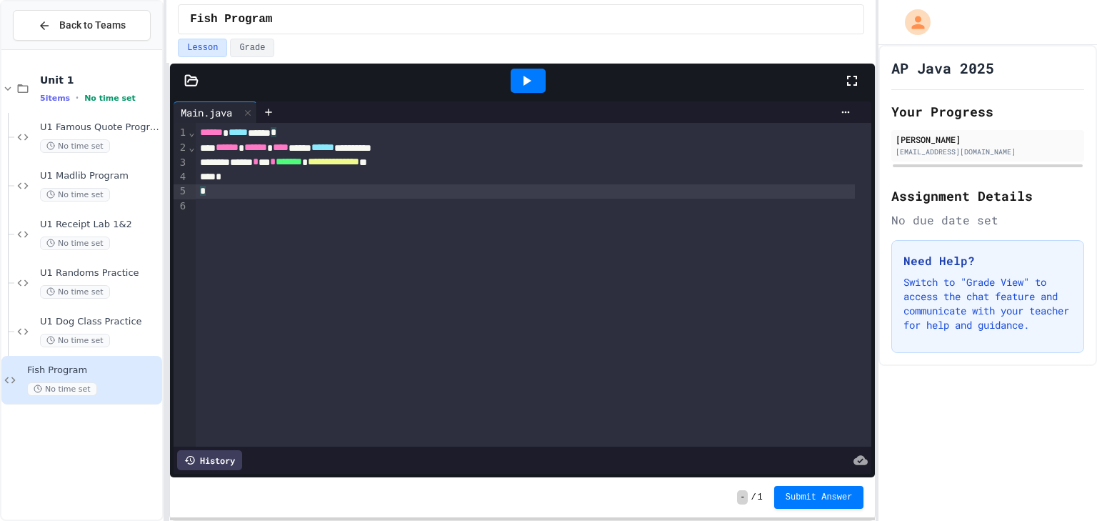
click at [302, 163] on span "*******" at bounding box center [289, 161] width 26 height 10
click at [537, 171] on div "*" at bounding box center [526, 177] width 660 height 14
click at [535, 165] on div "**********" at bounding box center [526, 162] width 660 height 15
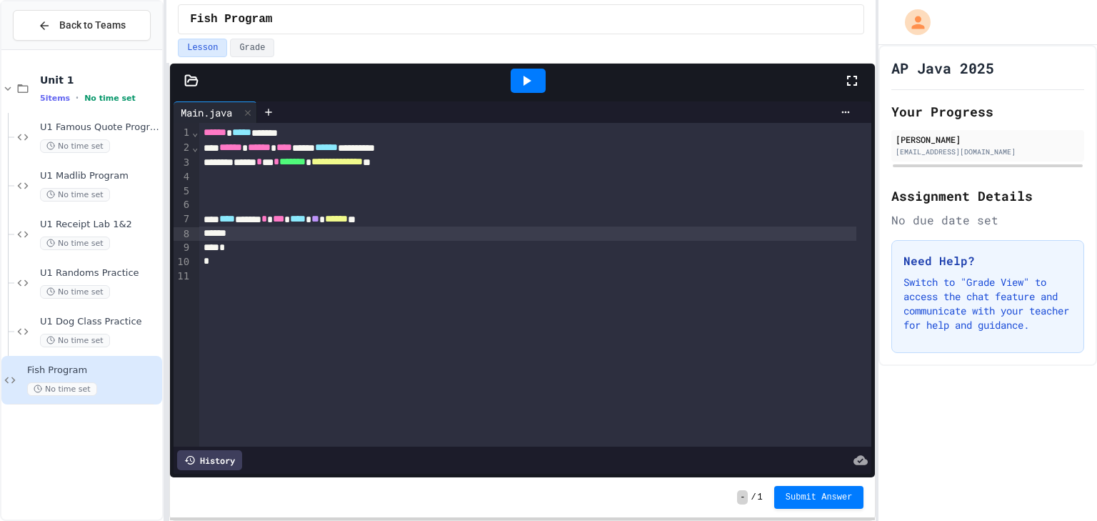
click at [374, 194] on div at bounding box center [535, 191] width 673 height 14
click at [379, 229] on div at bounding box center [527, 233] width 657 height 14
click at [86, 307] on div "U1 Dog Class Practice No time set" at bounding box center [88, 331] width 148 height 49
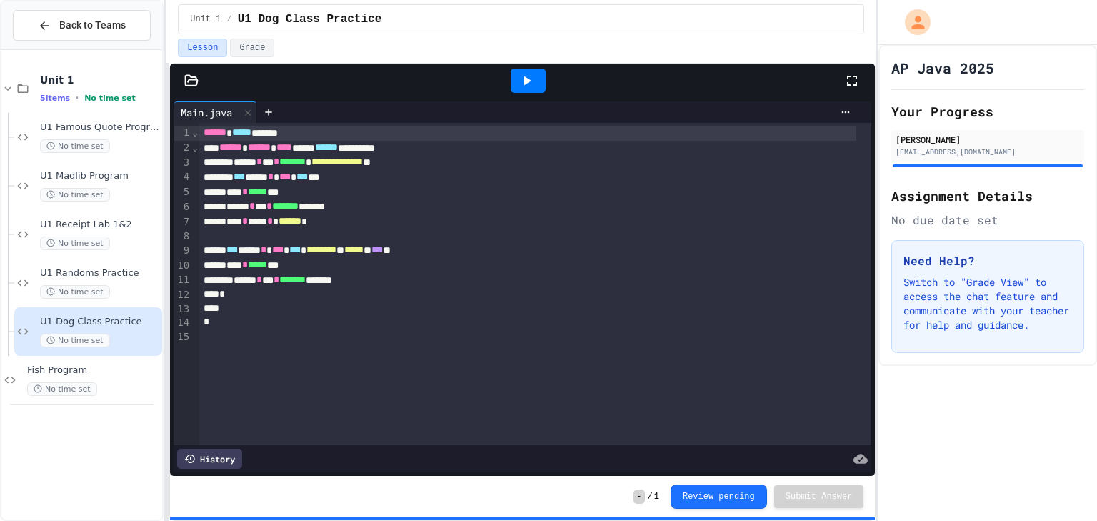
click at [306, 166] on span "*******" at bounding box center [292, 161] width 26 height 10
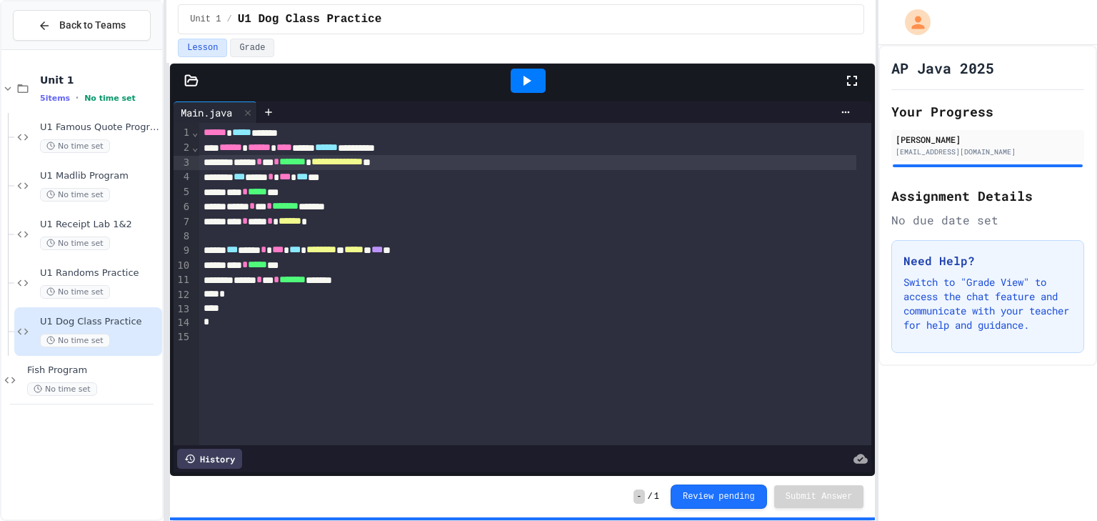
click at [156, 354] on div "U1 Dog Class Practice No time set" at bounding box center [88, 331] width 148 height 49
click at [127, 366] on span "Fish Program" at bounding box center [93, 370] width 132 height 12
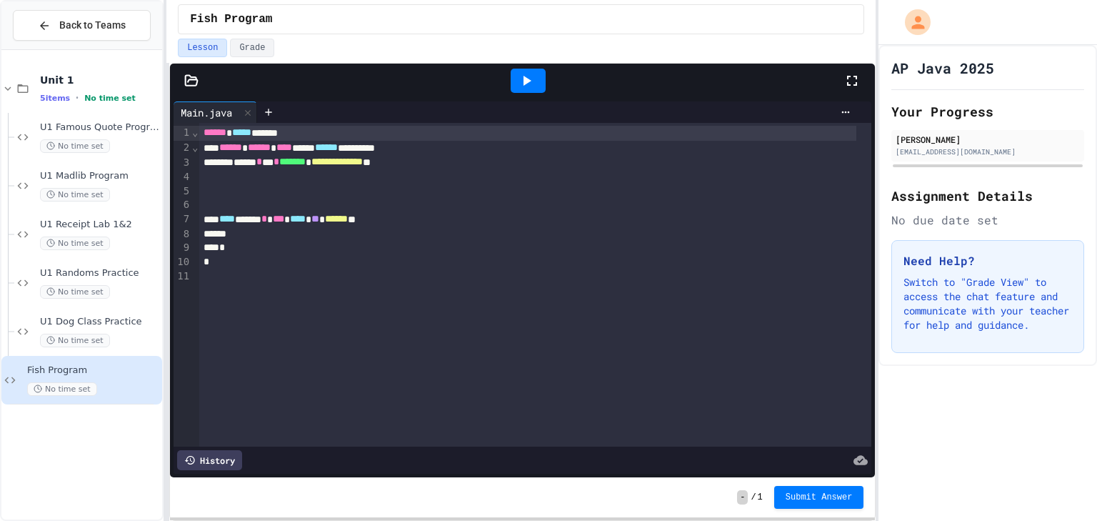
click at [411, 218] on div "**** ***** * *** **** * ** * ****** **" at bounding box center [527, 219] width 657 height 15
